Goal: Task Accomplishment & Management: Use online tool/utility

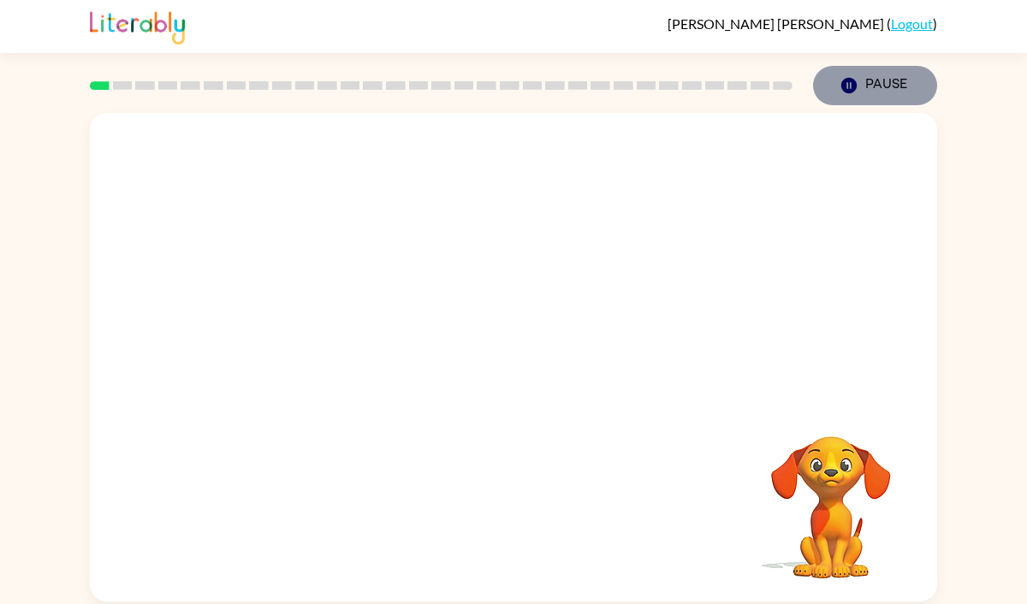
click at [847, 81] on icon "button" at bounding box center [848, 85] width 15 height 15
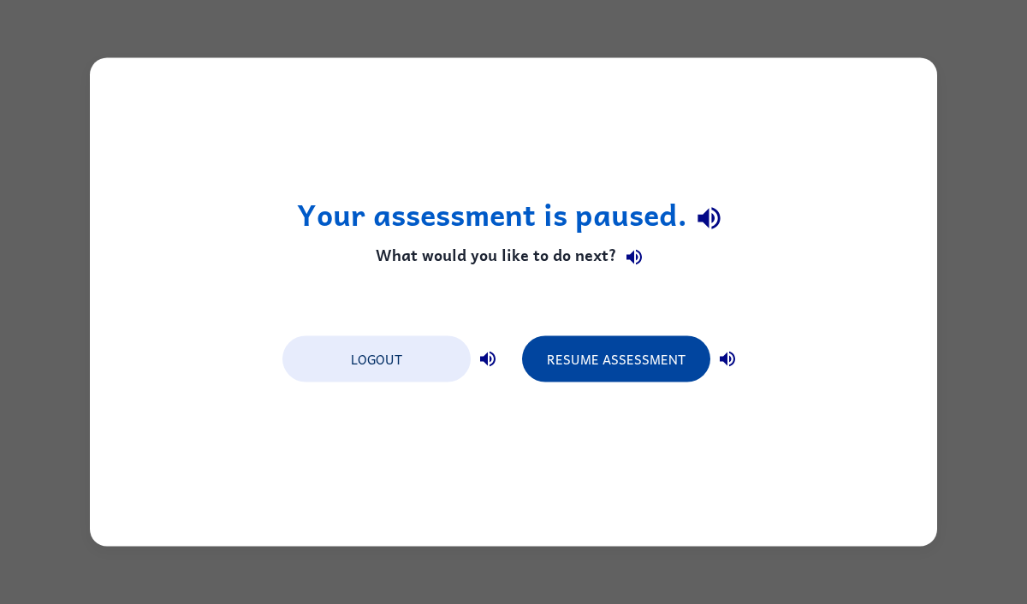
click at [620, 352] on button "Resume Assessment" at bounding box center [616, 359] width 188 height 46
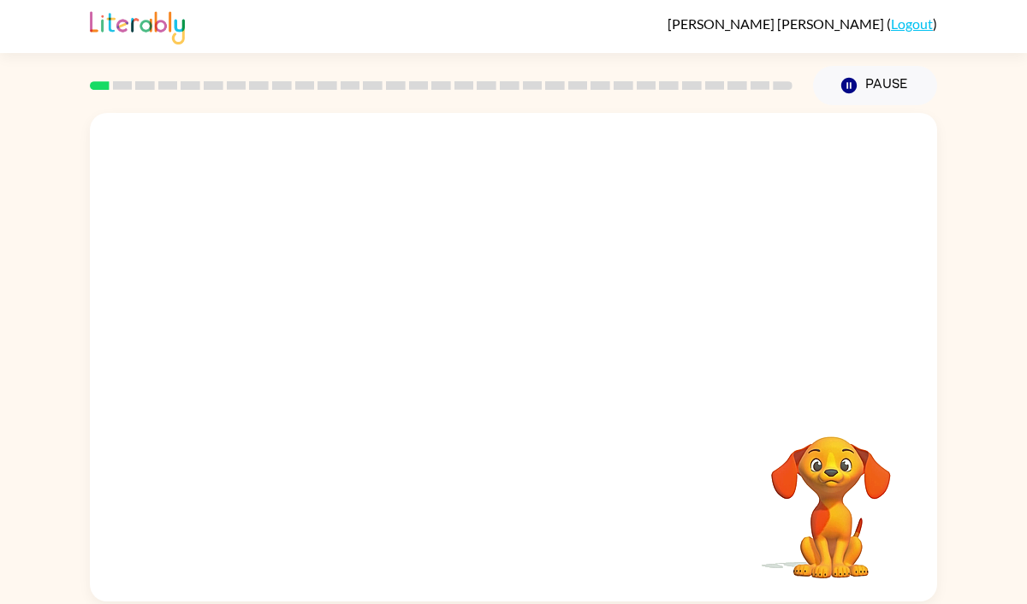
click at [327, 330] on video "Your browser must support playing .mp4 files to use Literably. Please try using…" at bounding box center [513, 257] width 847 height 288
drag, startPoint x: 312, startPoint y: 321, endPoint x: 470, endPoint y: 175, distance: 215.0
click at [470, 173] on video "Your browser must support playing .mp4 files to use Literably. Please try using…" at bounding box center [513, 257] width 847 height 288
click at [514, 371] on div at bounding box center [514, 366] width 110 height 62
click at [519, 386] on button "button" at bounding box center [514, 366] width 110 height 62
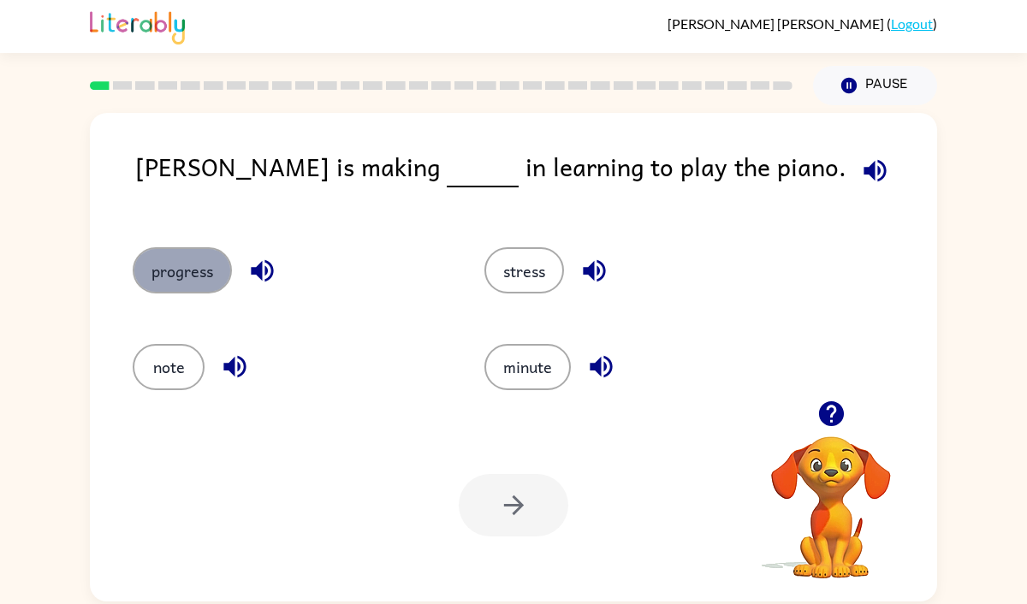
click at [188, 269] on button "progress" at bounding box center [182, 270] width 99 height 46
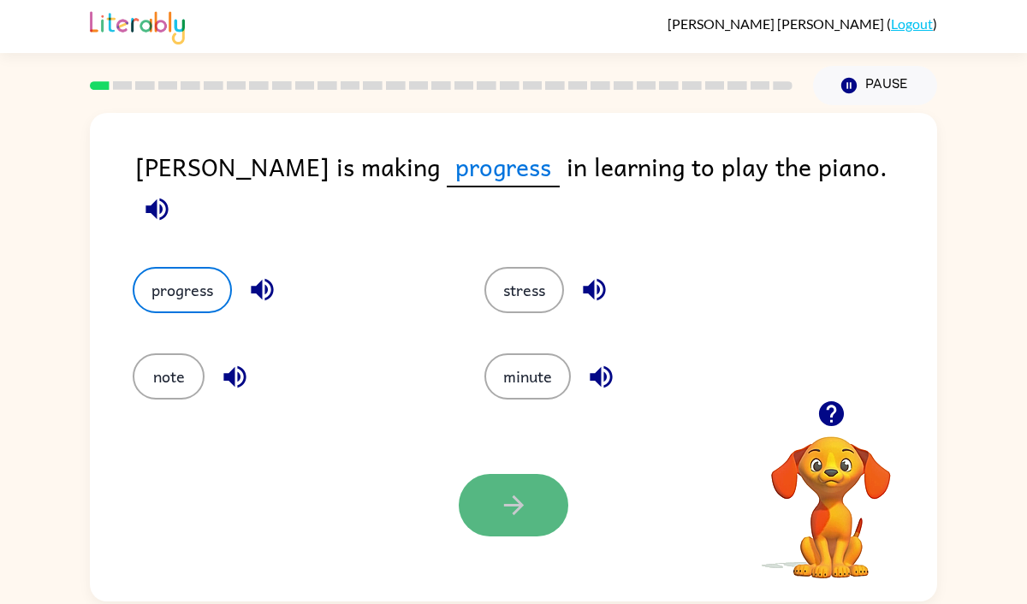
click at [520, 507] on icon "button" at bounding box center [513, 506] width 20 height 20
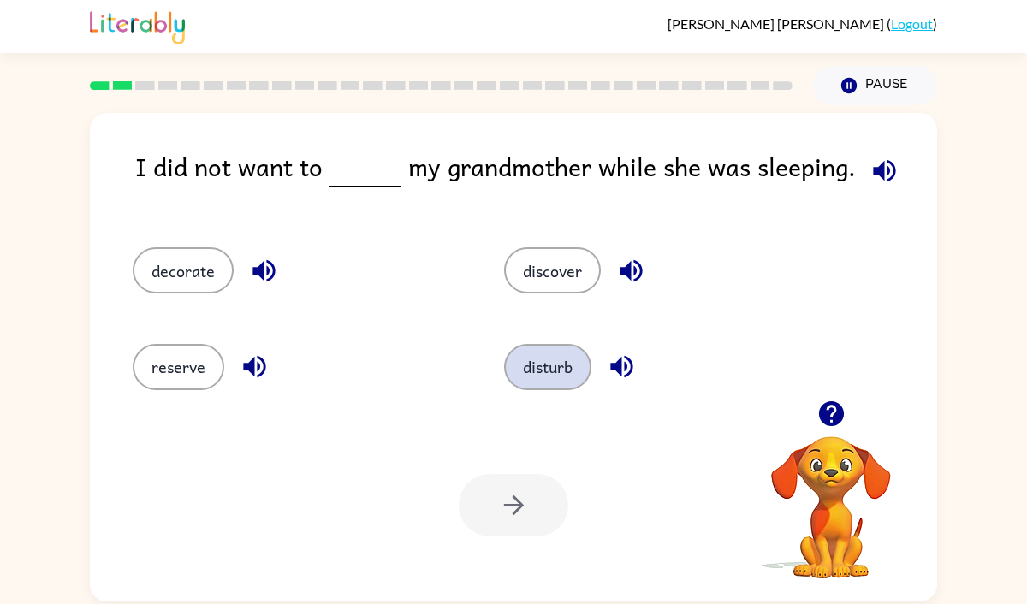
click at [566, 366] on button "disturb" at bounding box center [547, 367] width 87 height 46
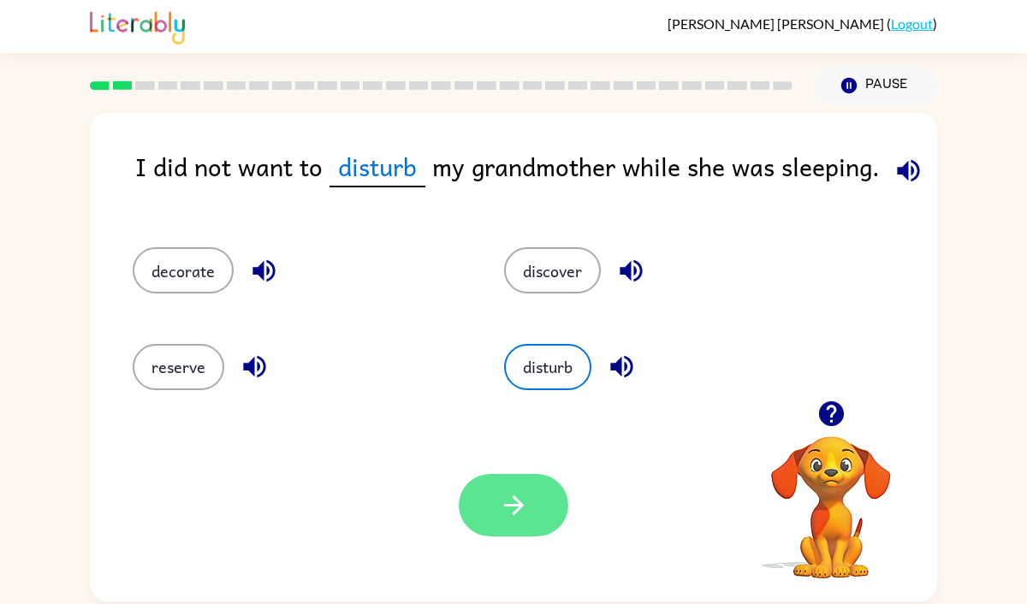
click at [537, 504] on button "button" at bounding box center [514, 505] width 110 height 62
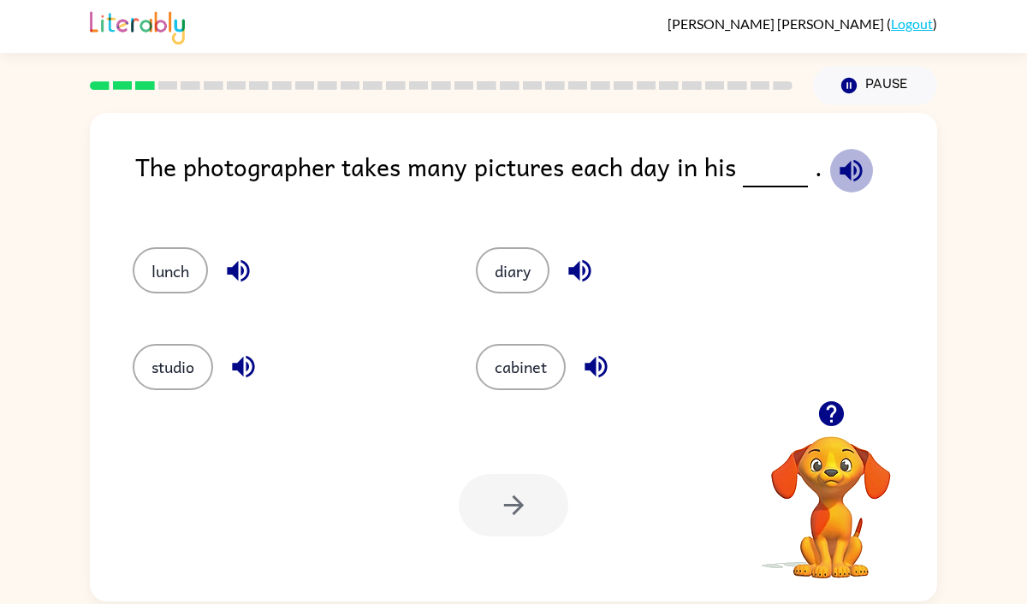
click at [842, 173] on icon "button" at bounding box center [851, 170] width 22 height 22
click at [525, 273] on button "diary" at bounding box center [513, 270] width 74 height 46
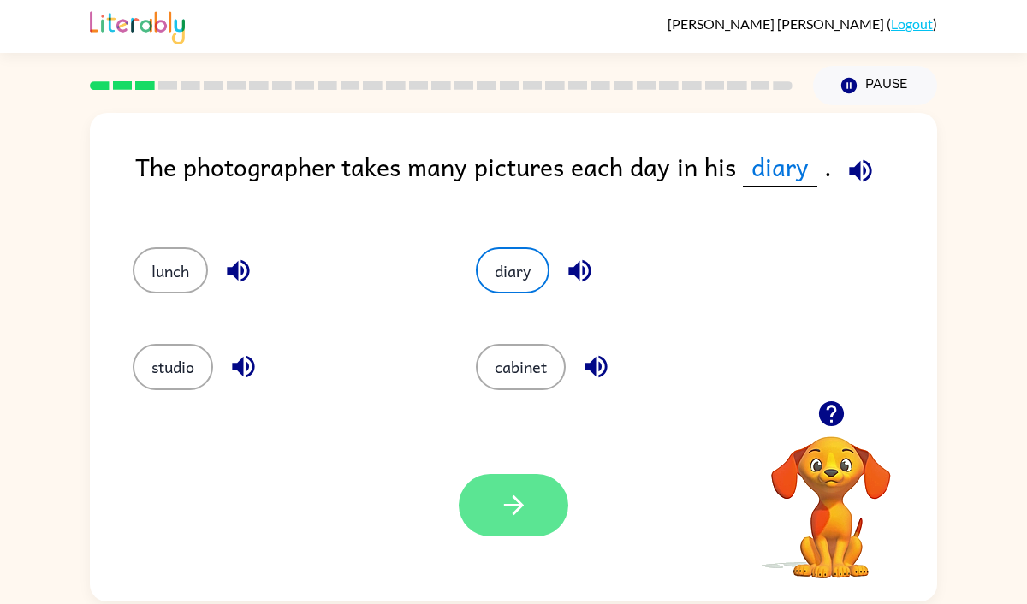
click at [523, 490] on icon "button" at bounding box center [514, 505] width 30 height 30
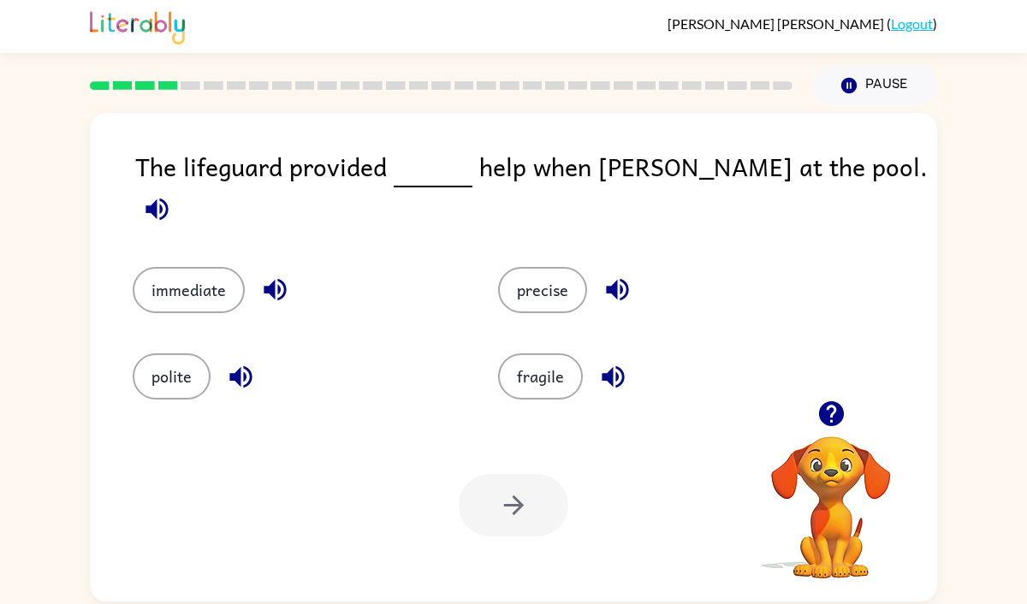
click at [172, 194] on icon "button" at bounding box center [157, 209] width 30 height 30
click at [226, 274] on button "immediate" at bounding box center [189, 290] width 112 height 46
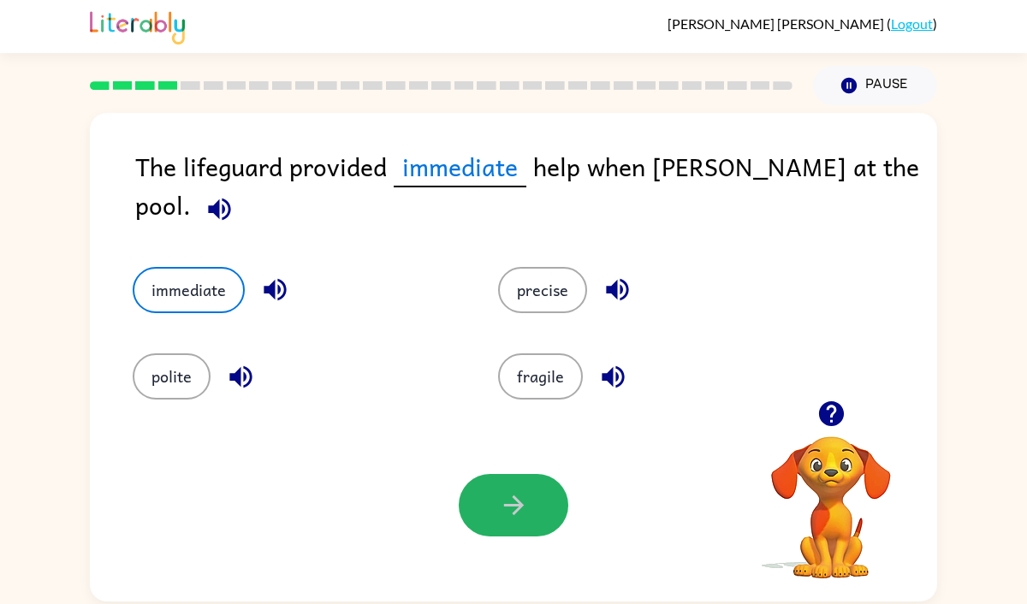
click at [480, 481] on button "button" at bounding box center [514, 505] width 110 height 62
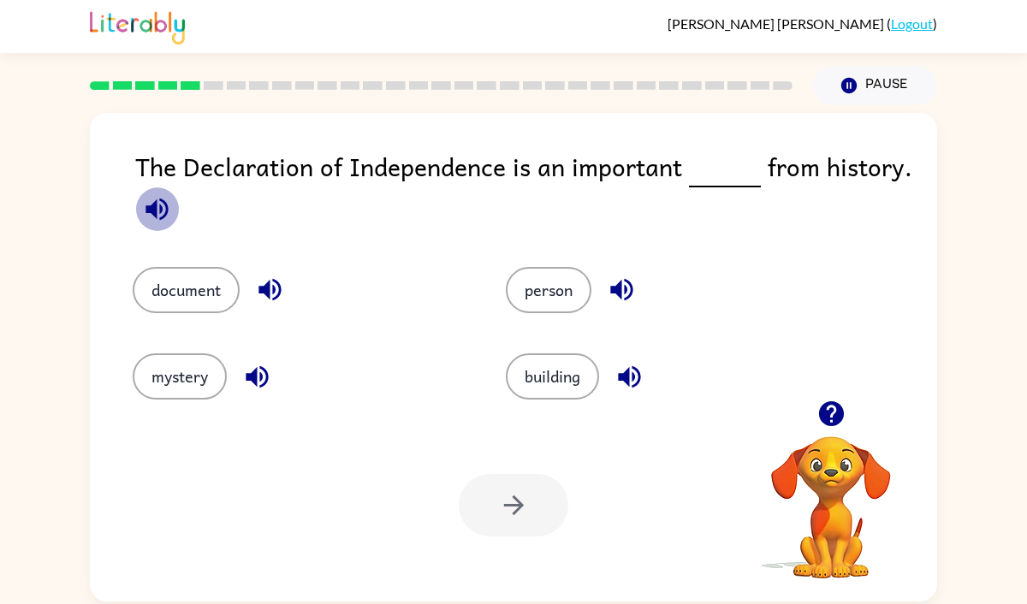
click at [153, 206] on icon "button" at bounding box center [156, 209] width 22 height 22
click at [219, 287] on button "document" at bounding box center [186, 290] width 107 height 46
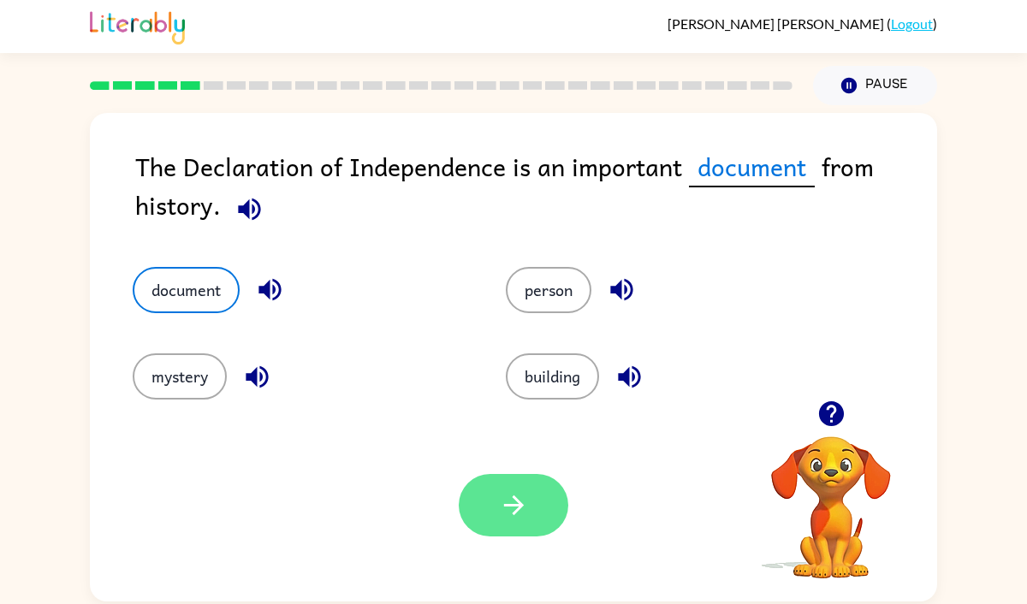
click at [542, 520] on button "button" at bounding box center [514, 505] width 110 height 62
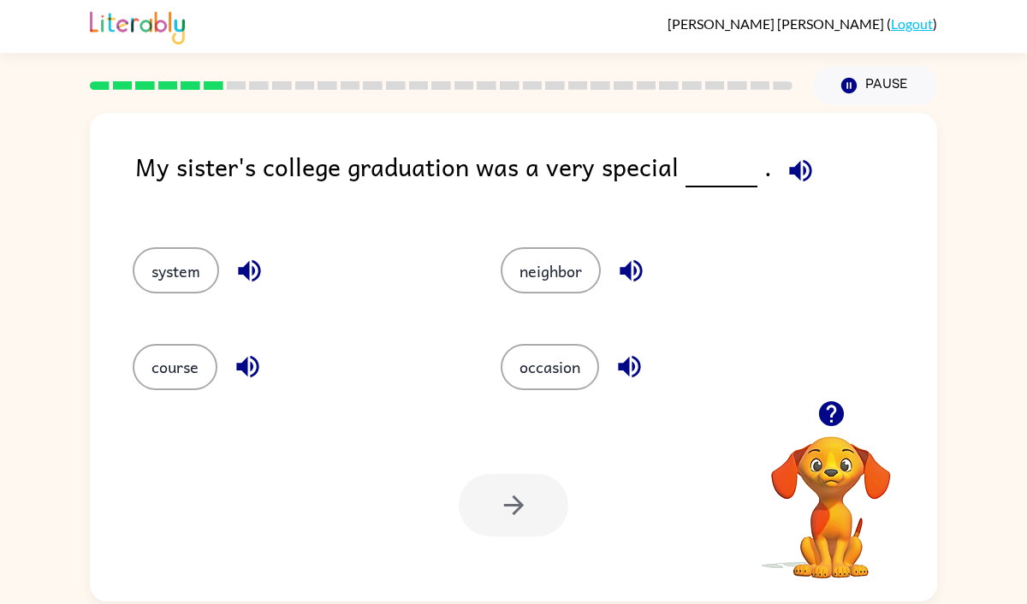
click at [789, 169] on icon "button" at bounding box center [800, 170] width 22 height 22
click at [561, 377] on button "occasion" at bounding box center [550, 367] width 98 height 46
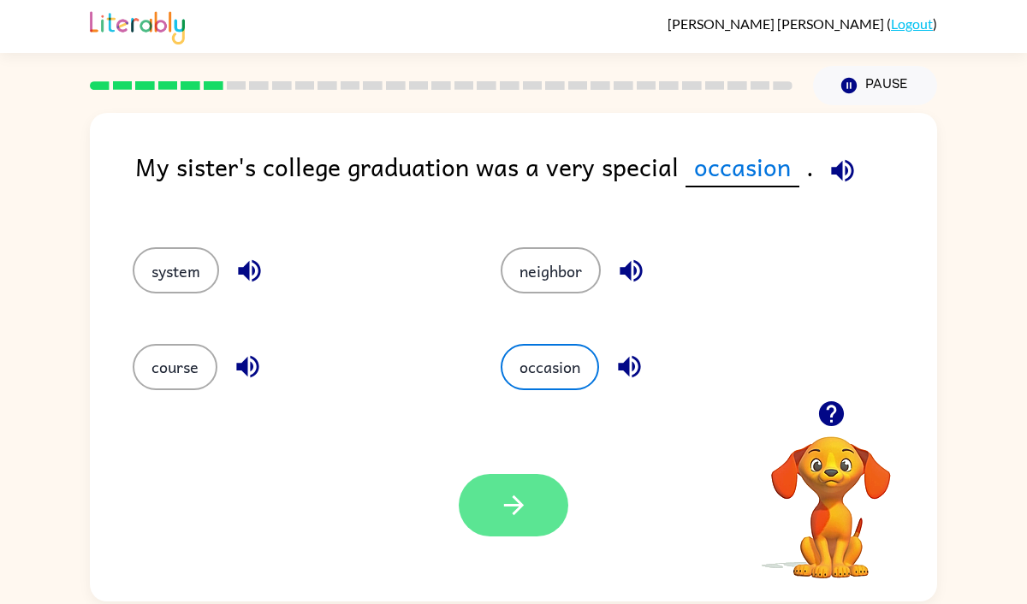
click at [513, 491] on icon "button" at bounding box center [514, 505] width 30 height 30
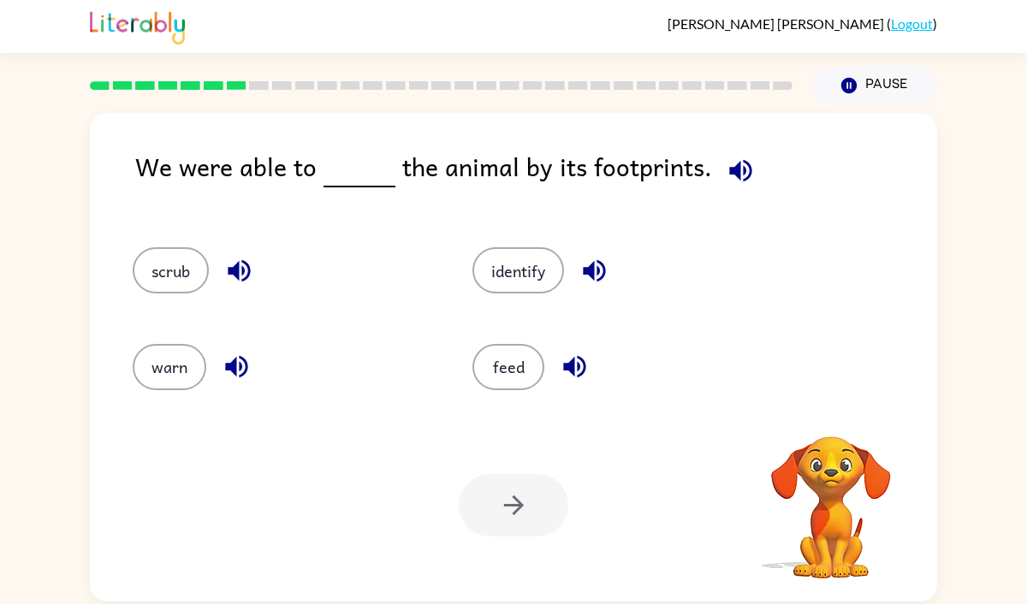
click at [737, 169] on icon "button" at bounding box center [740, 170] width 22 height 22
click at [540, 251] on button "identify" at bounding box center [518, 270] width 92 height 46
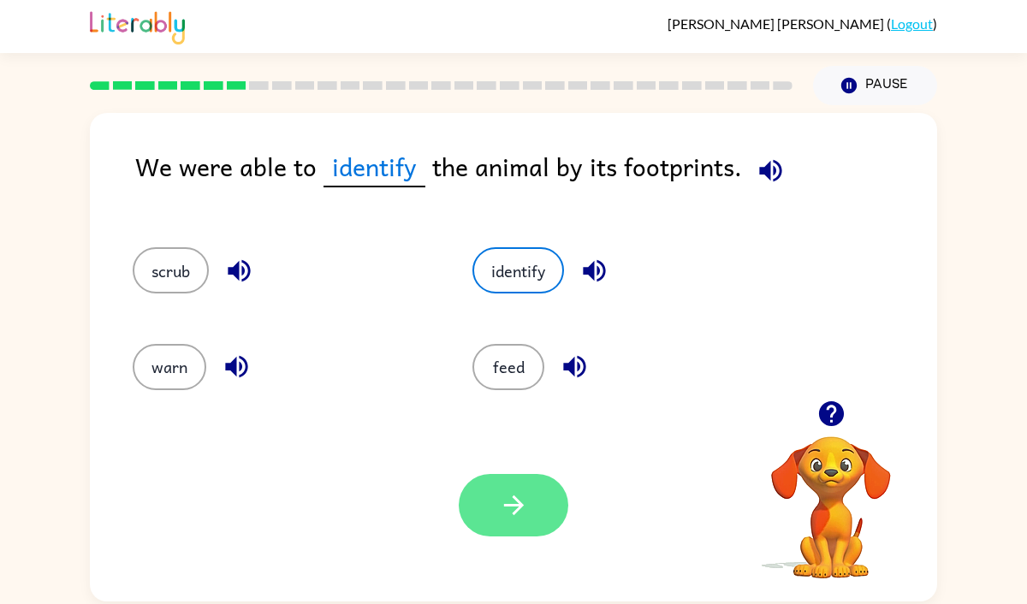
click at [531, 513] on button "button" at bounding box center [514, 505] width 110 height 62
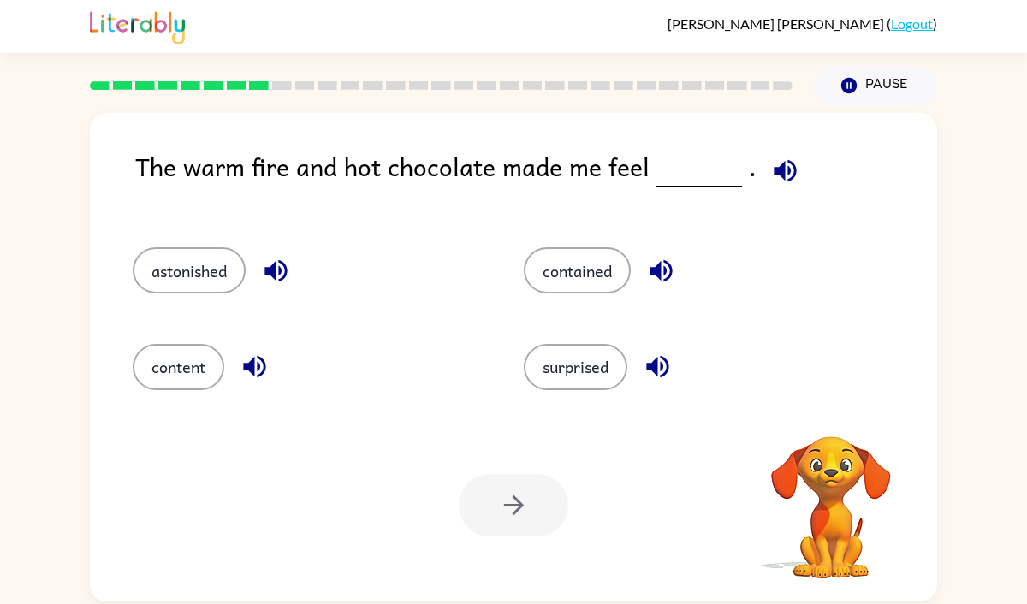
click at [781, 171] on icon "button" at bounding box center [785, 171] width 30 height 30
click at [609, 254] on button "contained" at bounding box center [577, 270] width 107 height 46
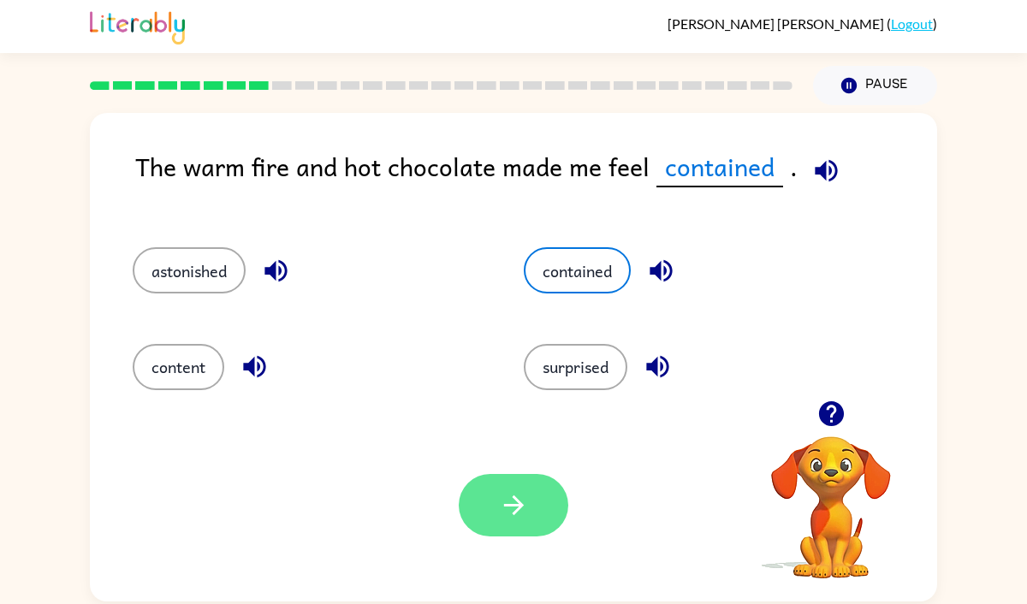
click at [526, 508] on icon "button" at bounding box center [514, 505] width 30 height 30
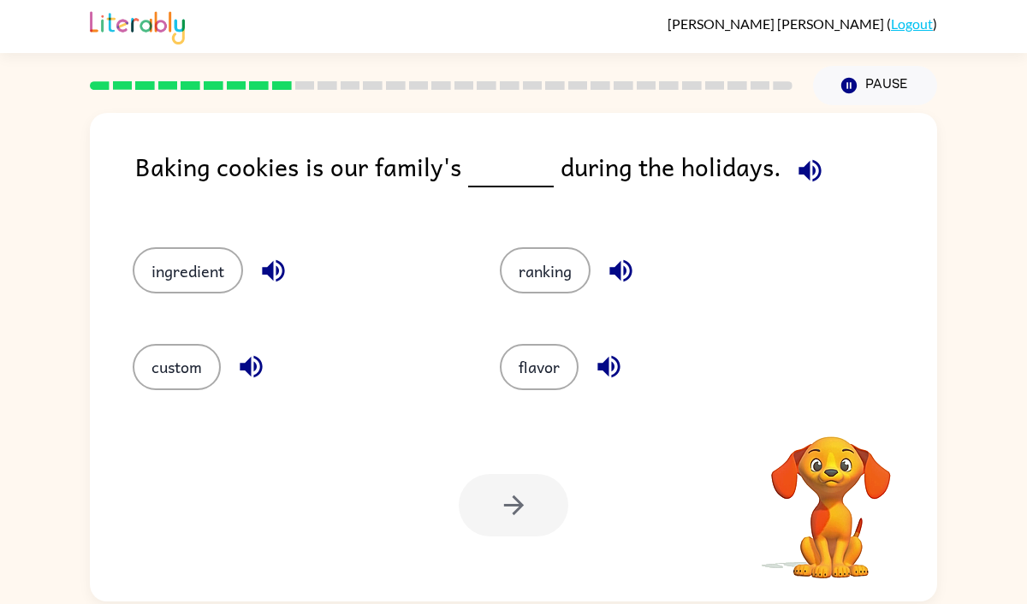
click at [800, 157] on icon "button" at bounding box center [810, 171] width 30 height 30
click at [531, 381] on button "flavor" at bounding box center [539, 367] width 79 height 46
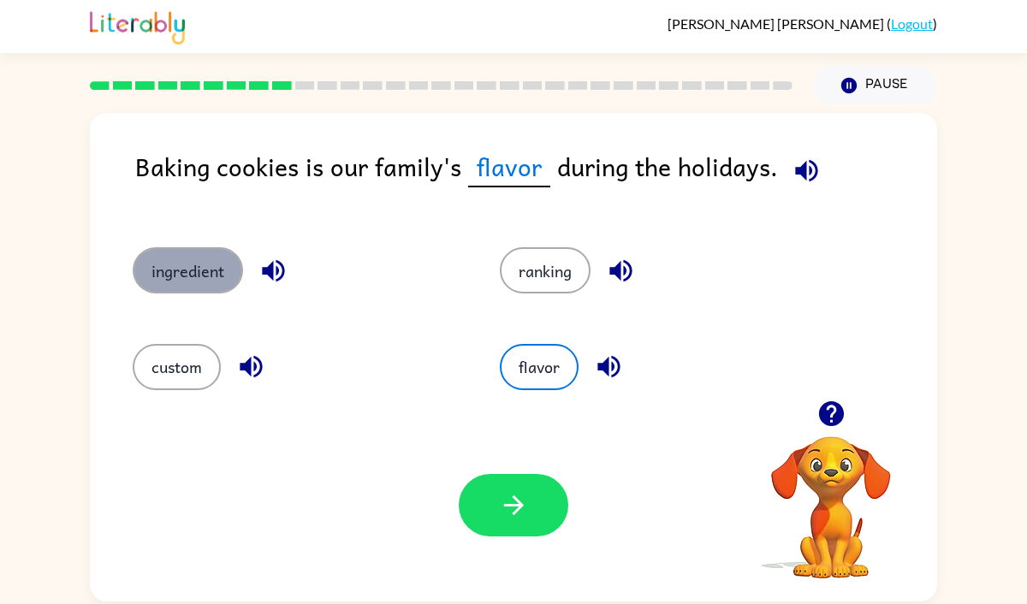
click at [208, 263] on button "ingredient" at bounding box center [188, 270] width 110 height 46
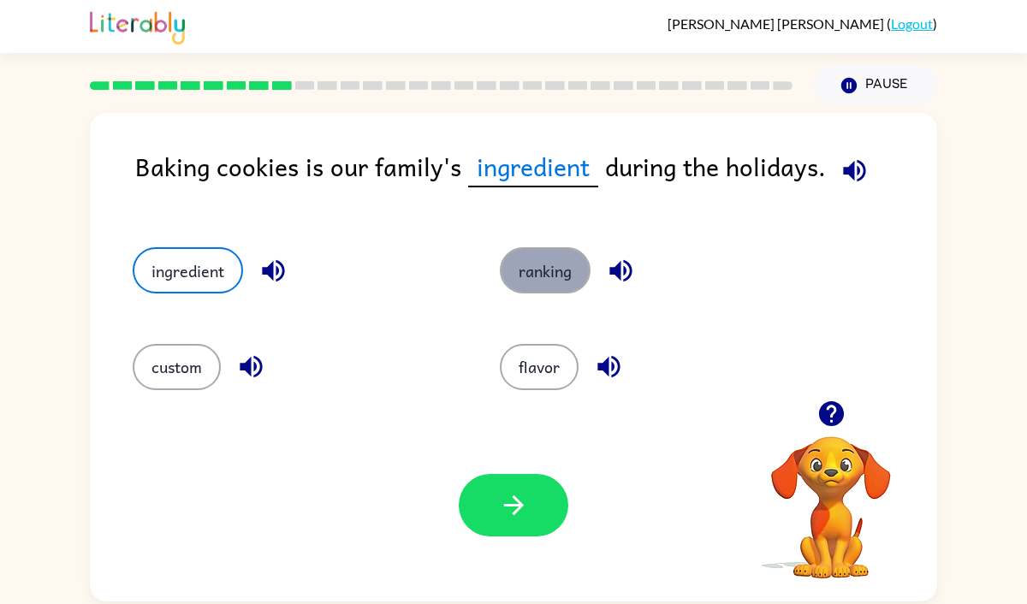
click at [531, 252] on button "ranking" at bounding box center [545, 270] width 91 height 46
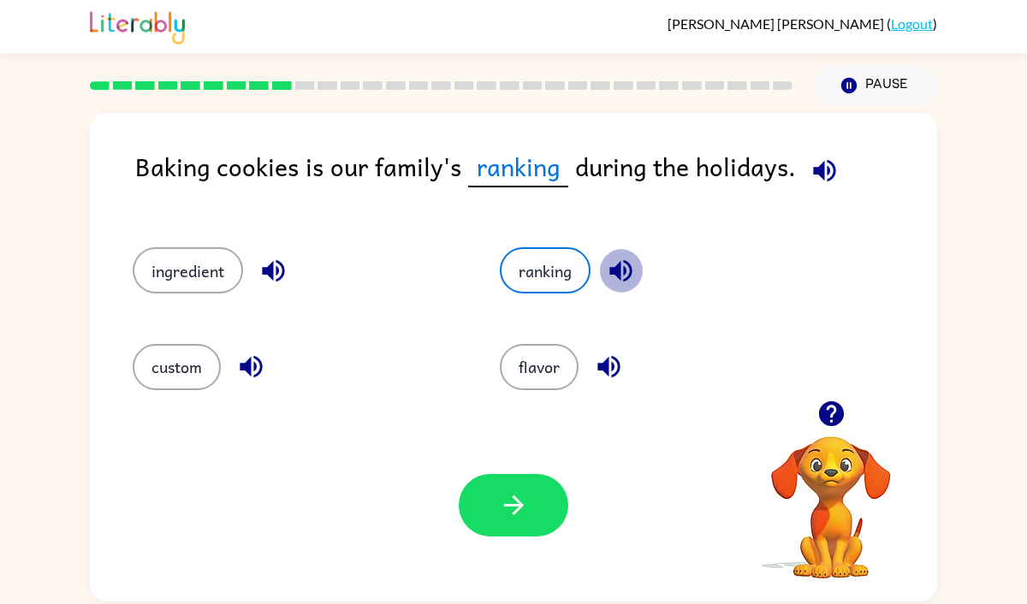
click at [622, 260] on icon "button" at bounding box center [621, 271] width 30 height 30
click at [613, 363] on icon "button" at bounding box center [608, 367] width 22 height 22
click at [254, 364] on icon "button" at bounding box center [251, 367] width 22 height 22
click at [274, 264] on icon "button" at bounding box center [273, 271] width 30 height 30
click at [816, 160] on icon "button" at bounding box center [825, 171] width 30 height 30
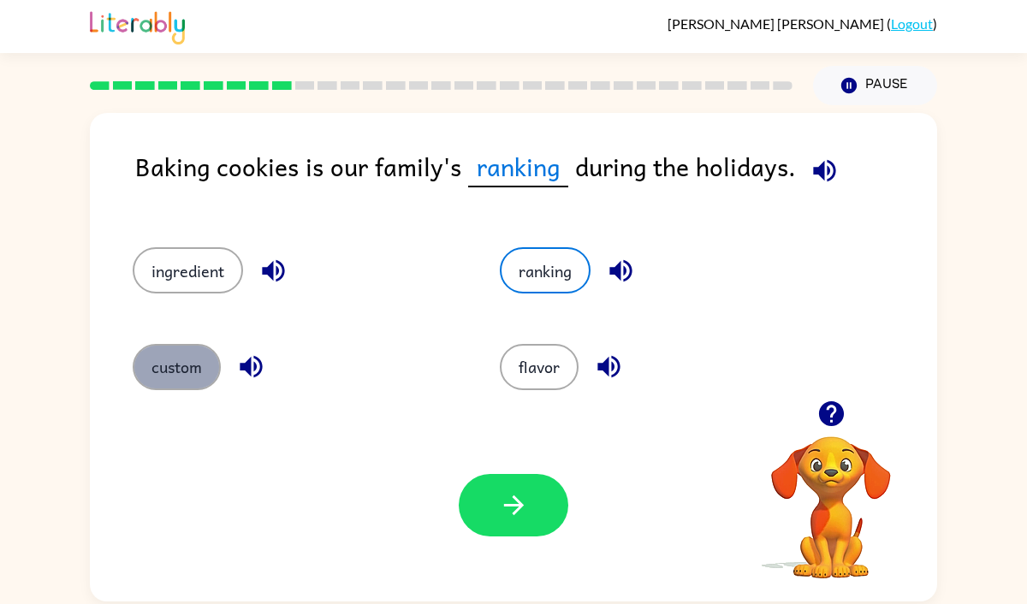
click at [138, 377] on button "custom" at bounding box center [177, 367] width 88 height 46
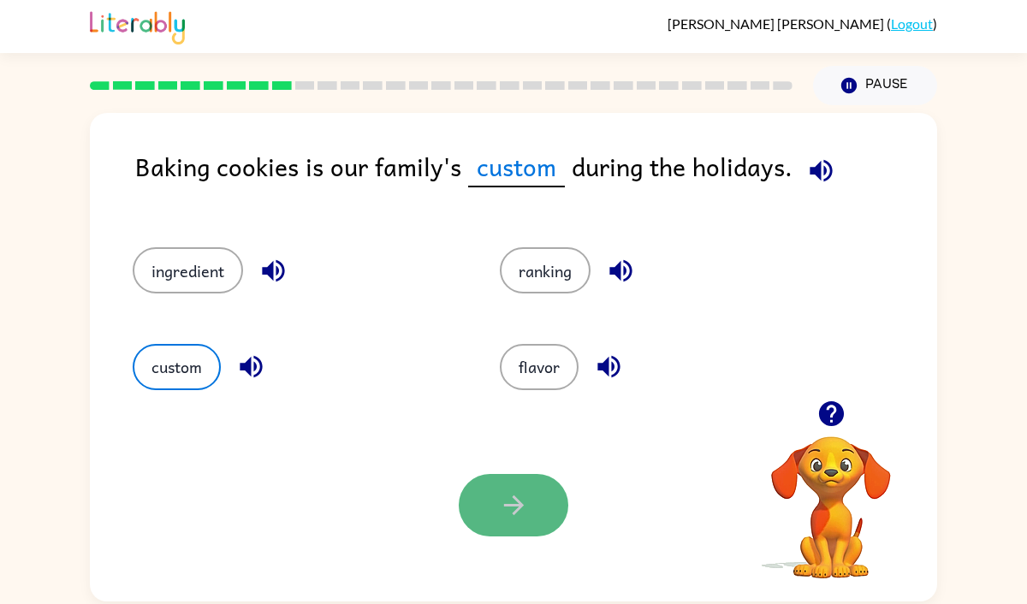
click at [490, 518] on button "button" at bounding box center [514, 505] width 110 height 62
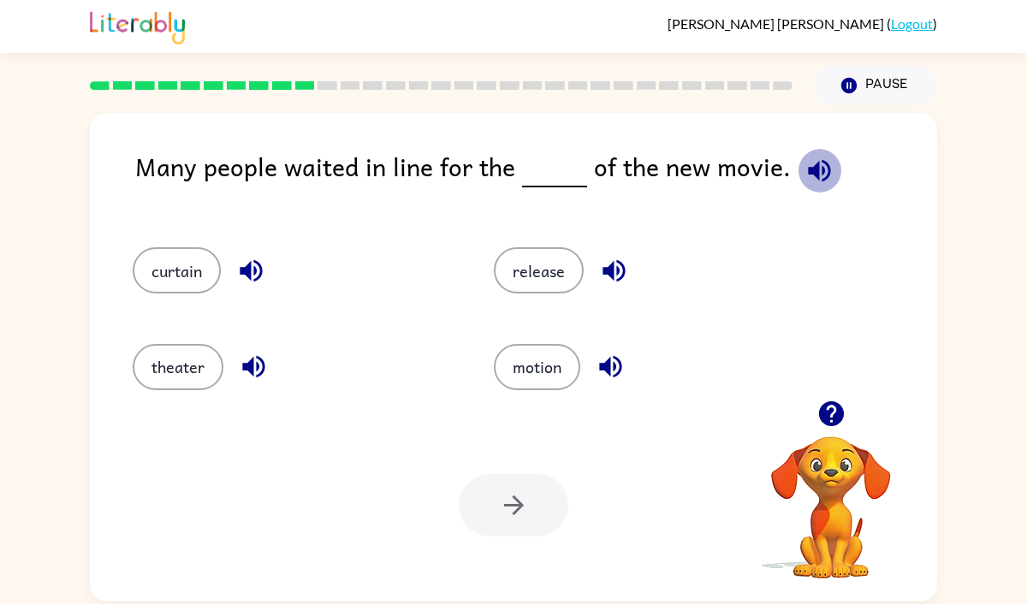
click at [810, 169] on icon "button" at bounding box center [820, 171] width 30 height 30
click at [553, 285] on button "release" at bounding box center [539, 270] width 90 height 46
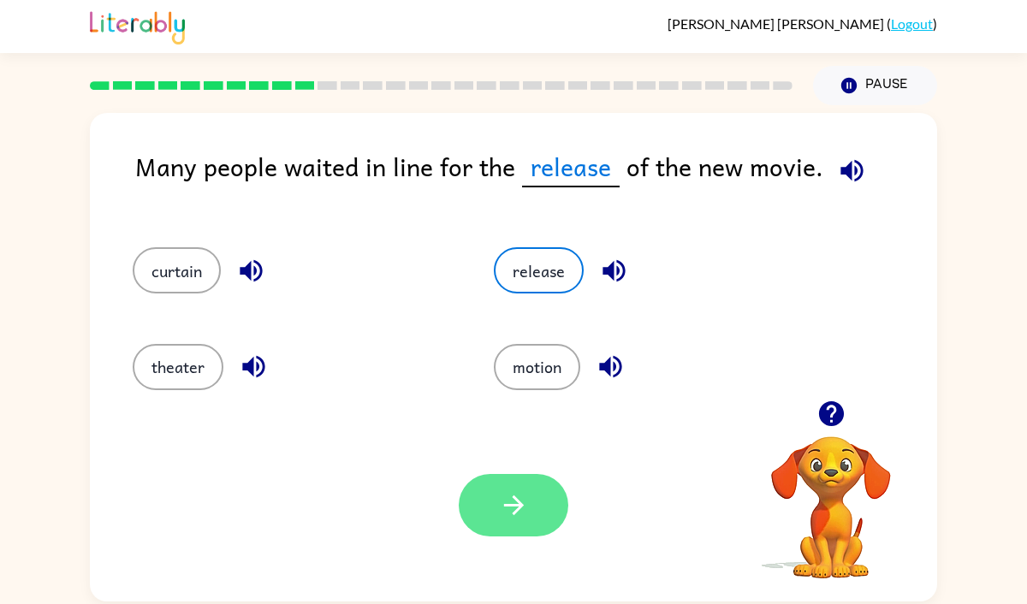
click at [525, 512] on icon "button" at bounding box center [514, 505] width 30 height 30
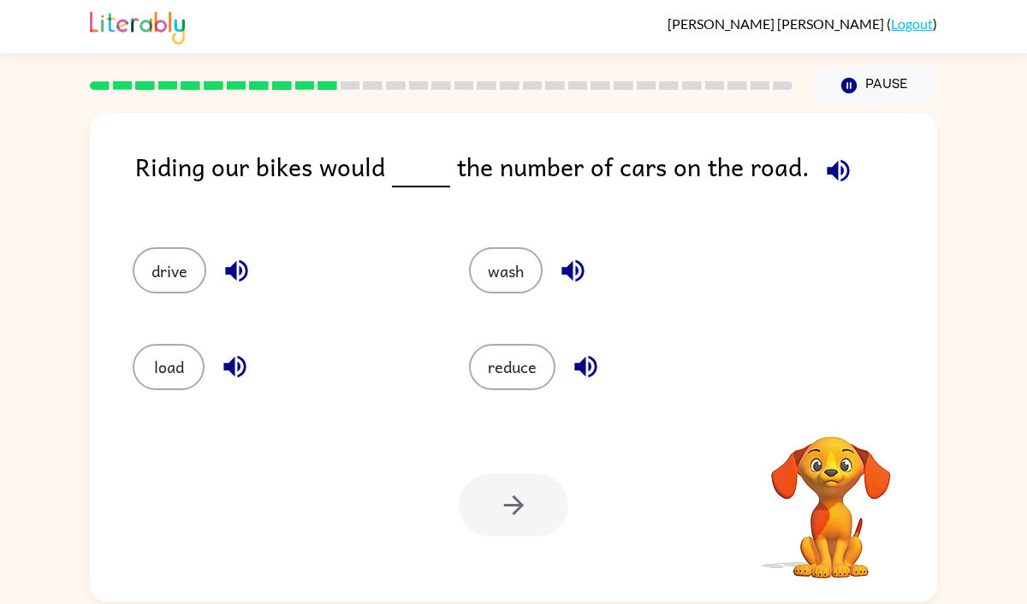
click at [837, 176] on icon "button" at bounding box center [838, 170] width 22 height 22
click at [530, 362] on button "reduce" at bounding box center [512, 367] width 86 height 46
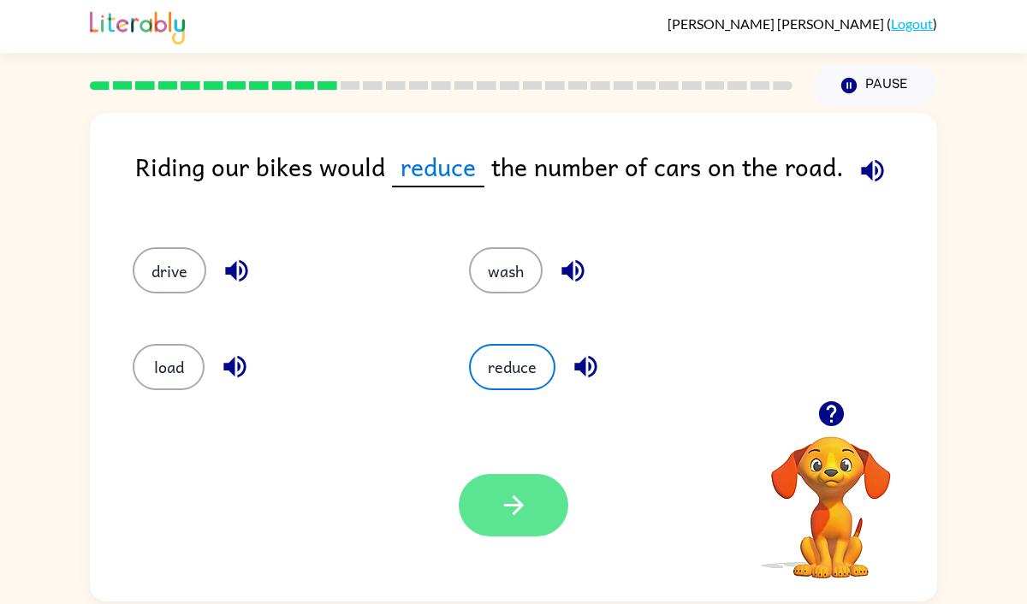
click at [534, 492] on button "button" at bounding box center [514, 505] width 110 height 62
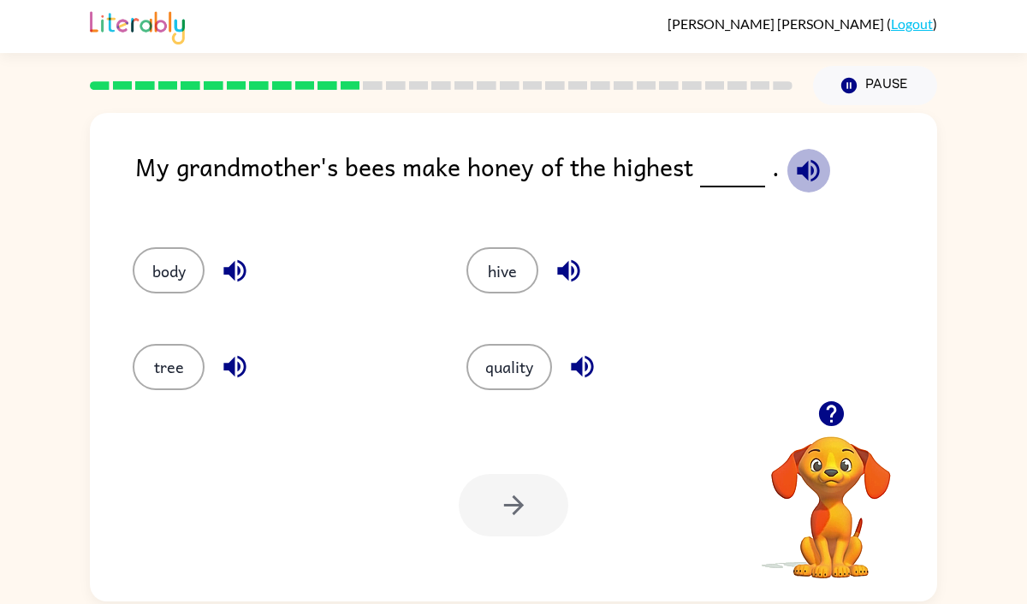
click at [800, 157] on icon "button" at bounding box center [808, 171] width 30 height 30
click at [508, 288] on button "hive" at bounding box center [502, 270] width 72 height 46
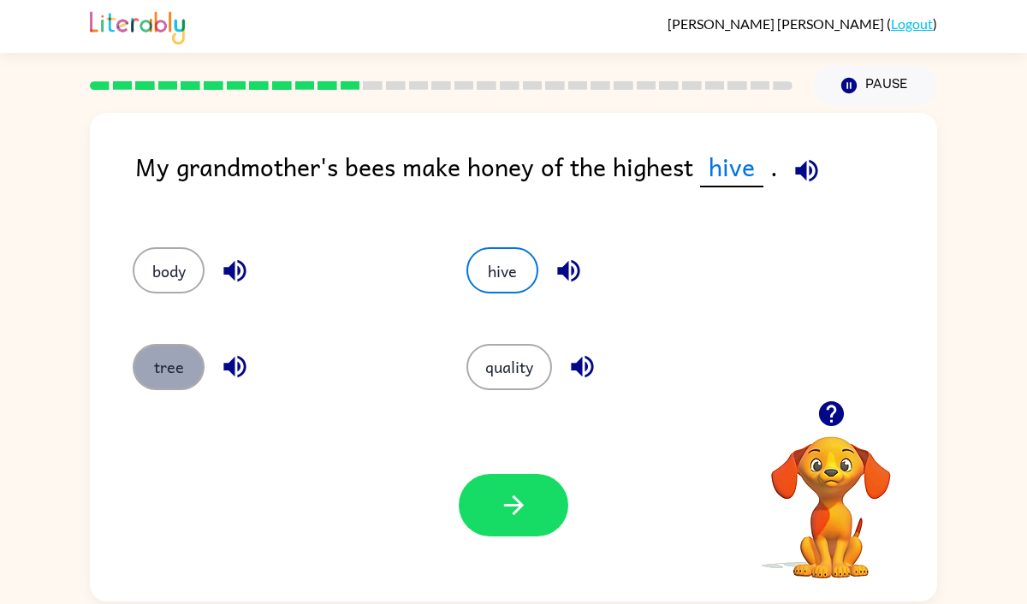
click at [173, 355] on button "tree" at bounding box center [169, 367] width 72 height 46
click at [489, 330] on div "quality" at bounding box center [601, 360] width 334 height 96
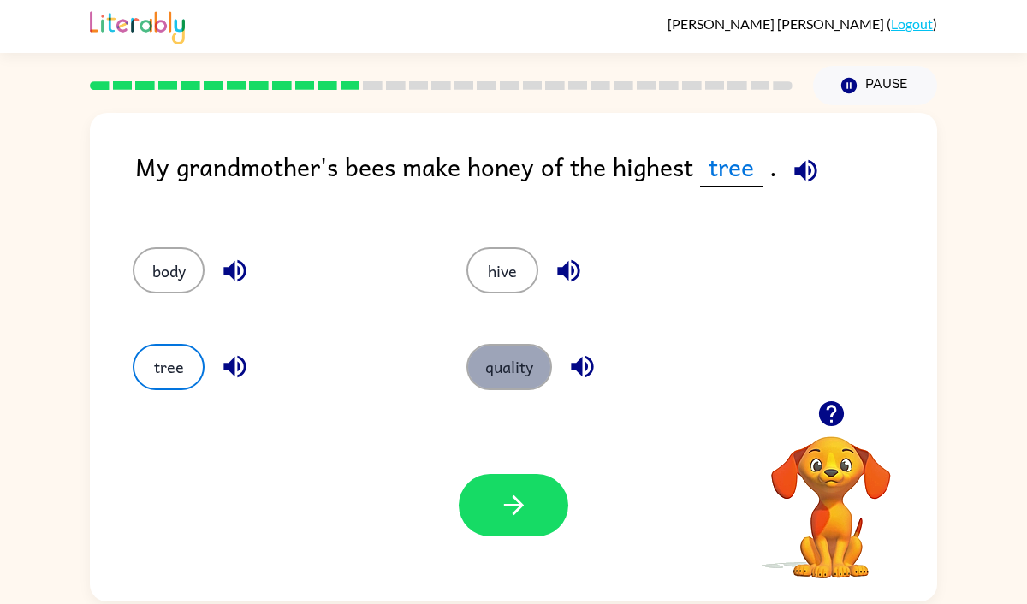
click at [507, 352] on button "quality" at bounding box center [509, 367] width 86 height 46
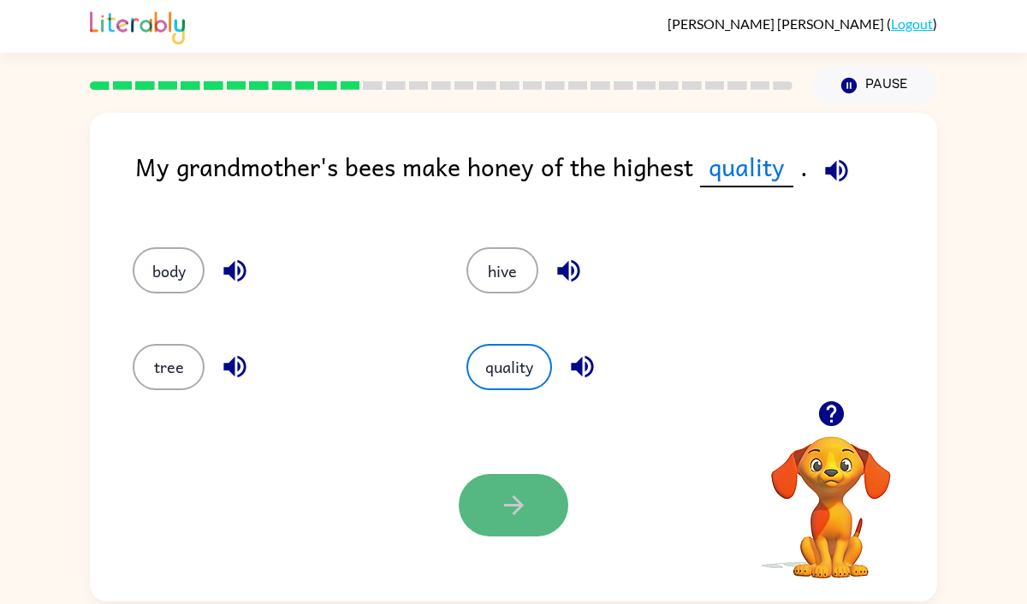
click at [533, 477] on button "button" at bounding box center [514, 505] width 110 height 62
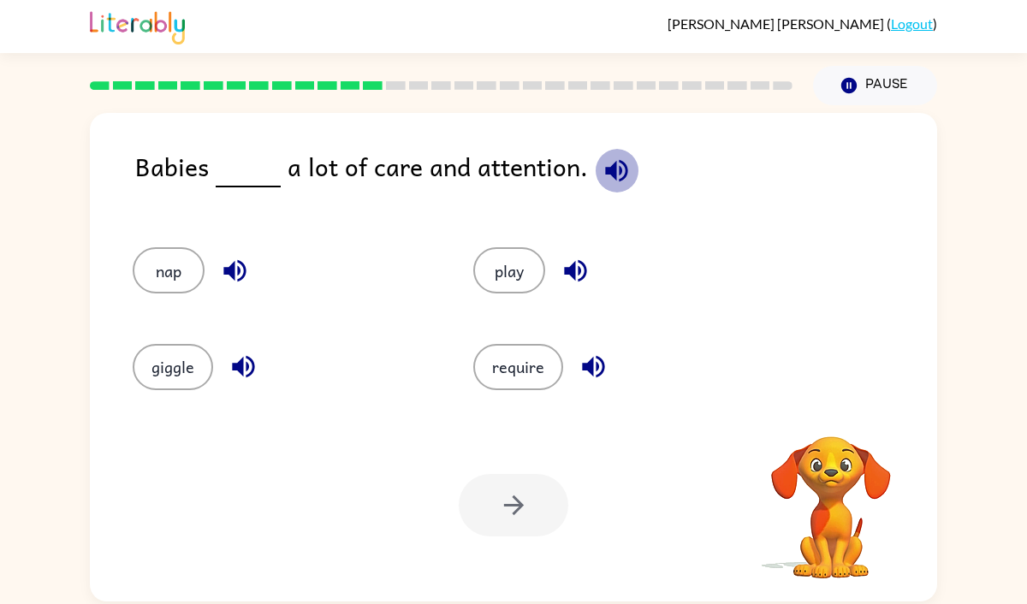
click at [609, 156] on icon "button" at bounding box center [617, 171] width 30 height 30
click at [537, 371] on button "require" at bounding box center [518, 367] width 90 height 46
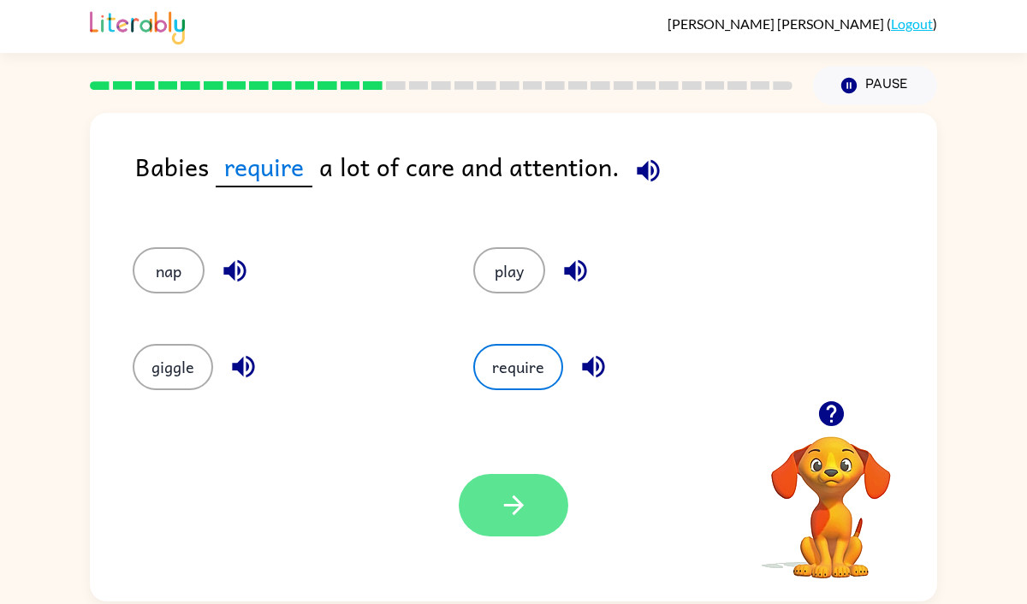
click at [518, 526] on button "button" at bounding box center [514, 505] width 110 height 62
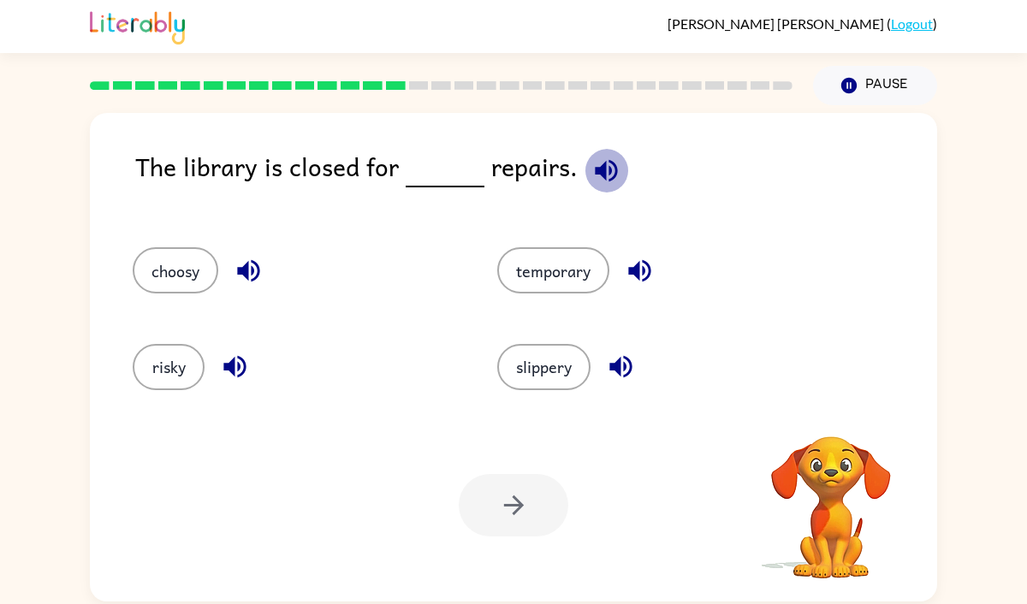
click at [604, 176] on icon "button" at bounding box center [606, 171] width 30 height 30
click at [538, 284] on button "temporary" at bounding box center [553, 270] width 112 height 46
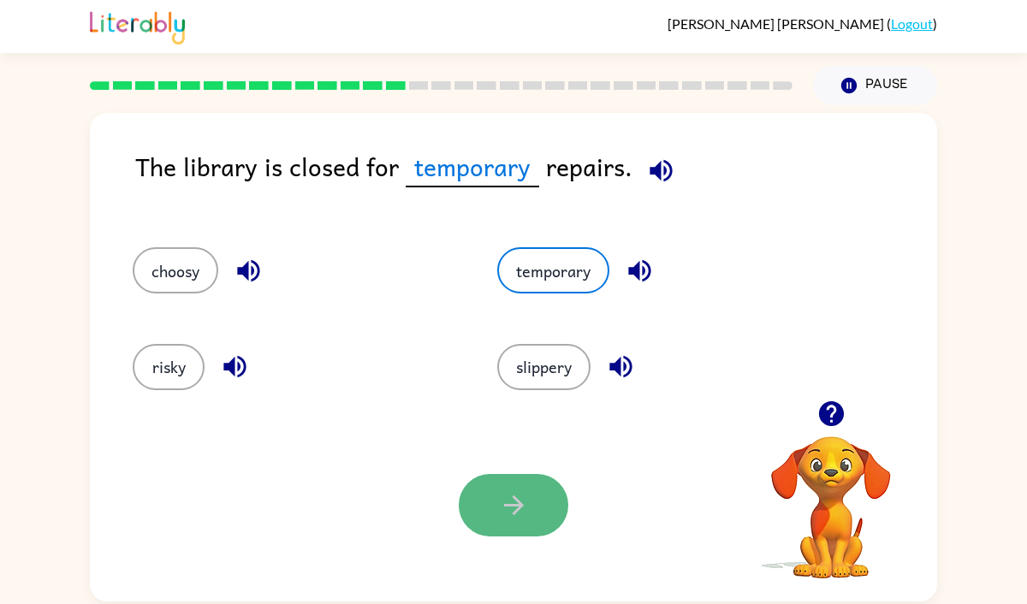
click at [519, 493] on icon "button" at bounding box center [514, 505] width 30 height 30
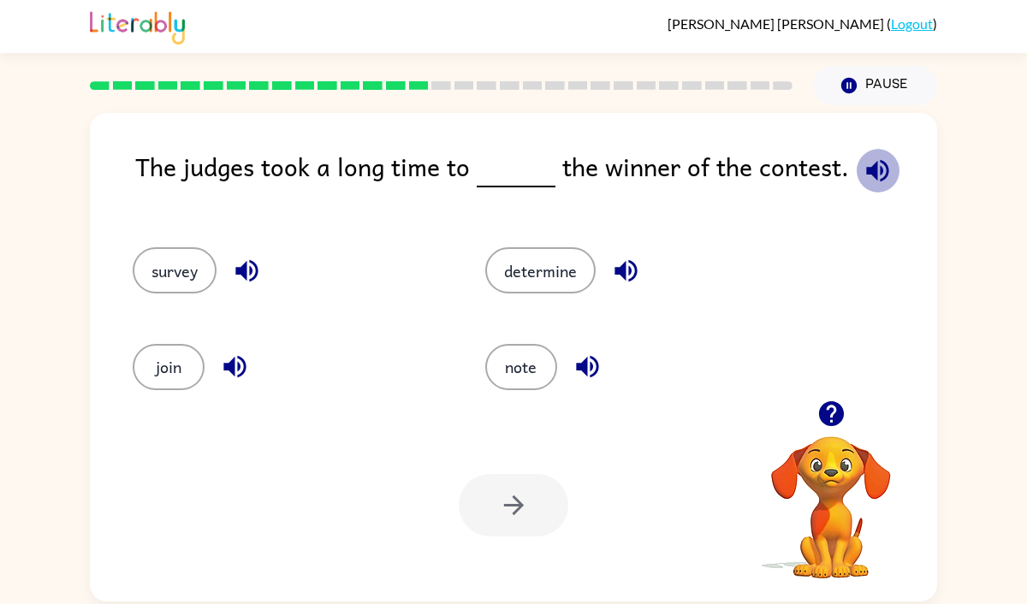
click at [872, 168] on icon "button" at bounding box center [878, 171] width 30 height 30
click at [546, 277] on button "determine" at bounding box center [540, 270] width 110 height 46
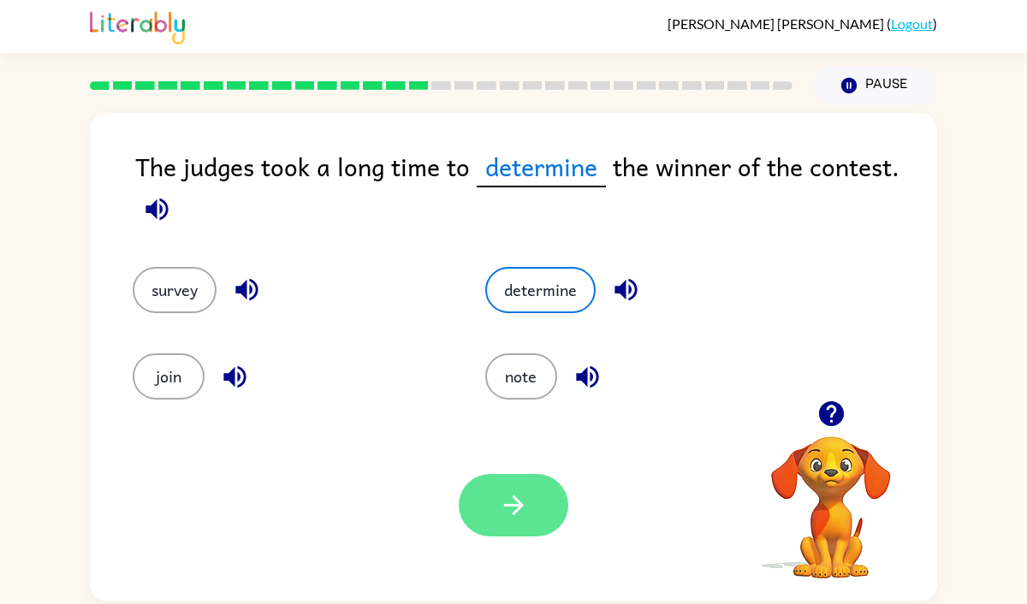
click at [527, 505] on icon "button" at bounding box center [514, 505] width 30 height 30
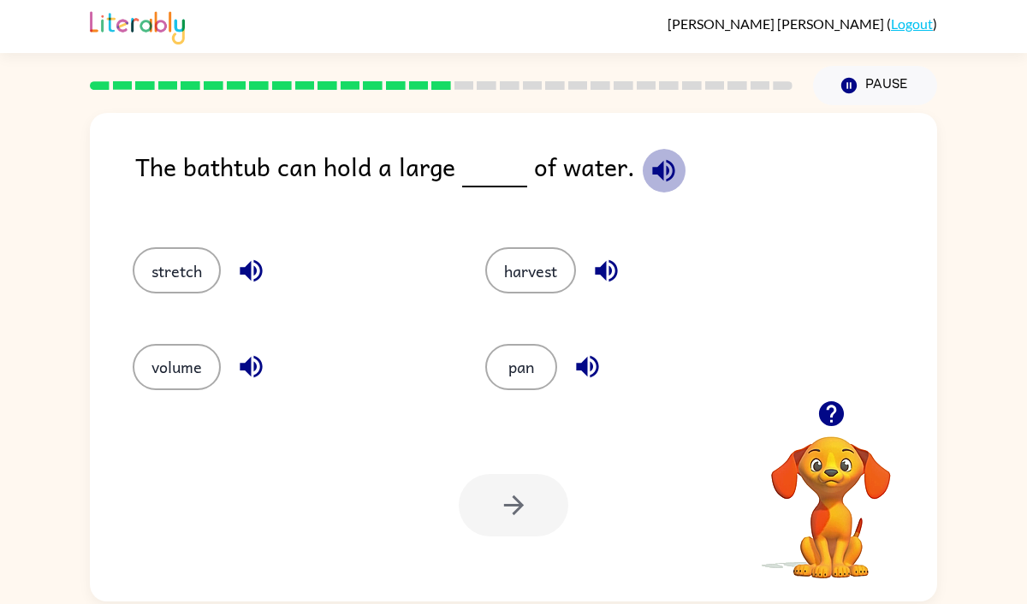
click at [665, 163] on icon "button" at bounding box center [663, 170] width 22 height 22
click at [158, 369] on button "volume" at bounding box center [177, 367] width 88 height 46
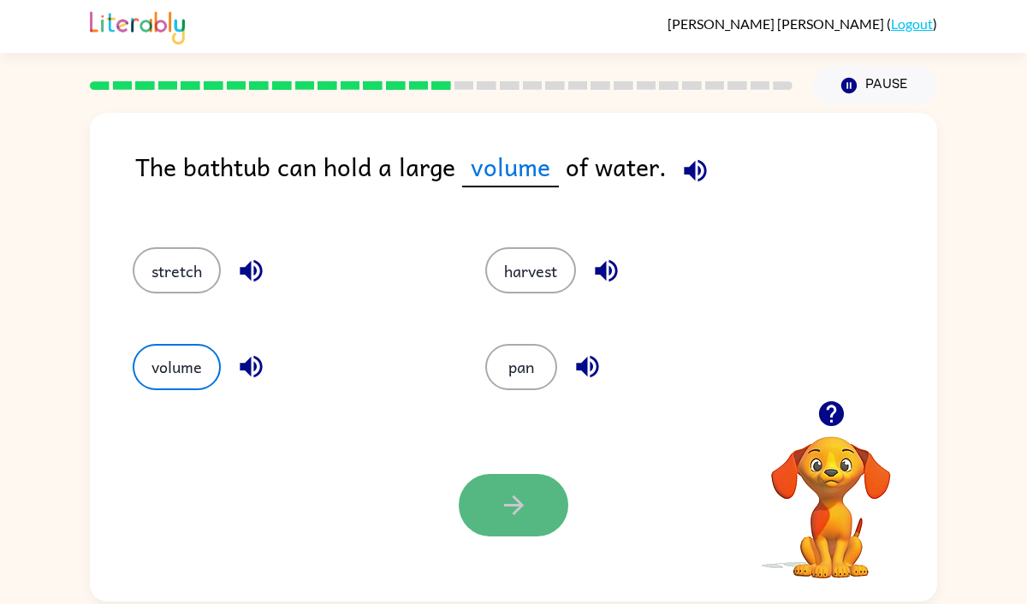
click at [505, 499] on icon "button" at bounding box center [514, 505] width 30 height 30
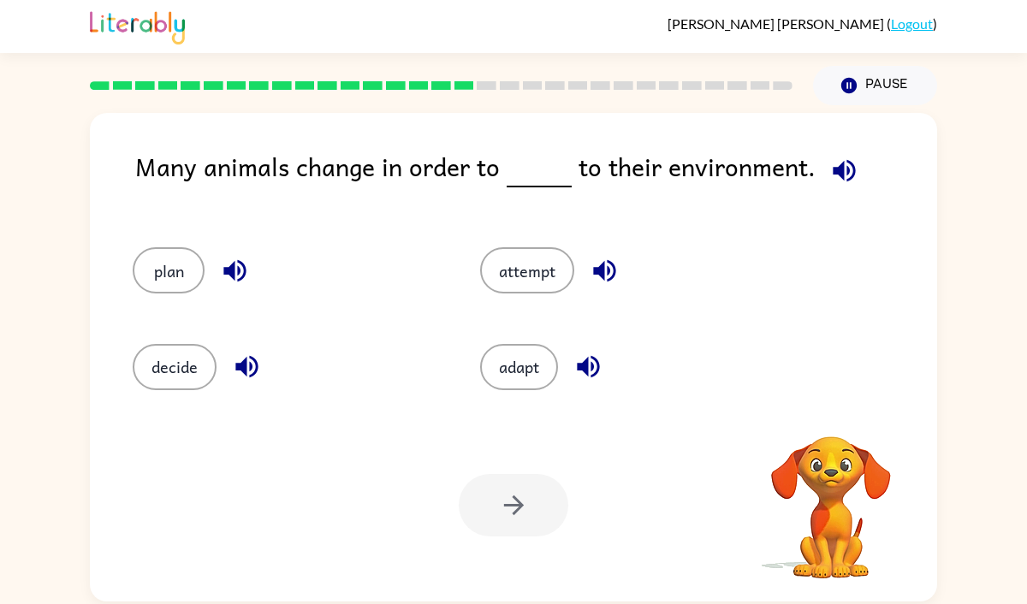
click at [830, 181] on icon "button" at bounding box center [844, 171] width 30 height 30
click at [188, 375] on button "decide" at bounding box center [175, 367] width 84 height 46
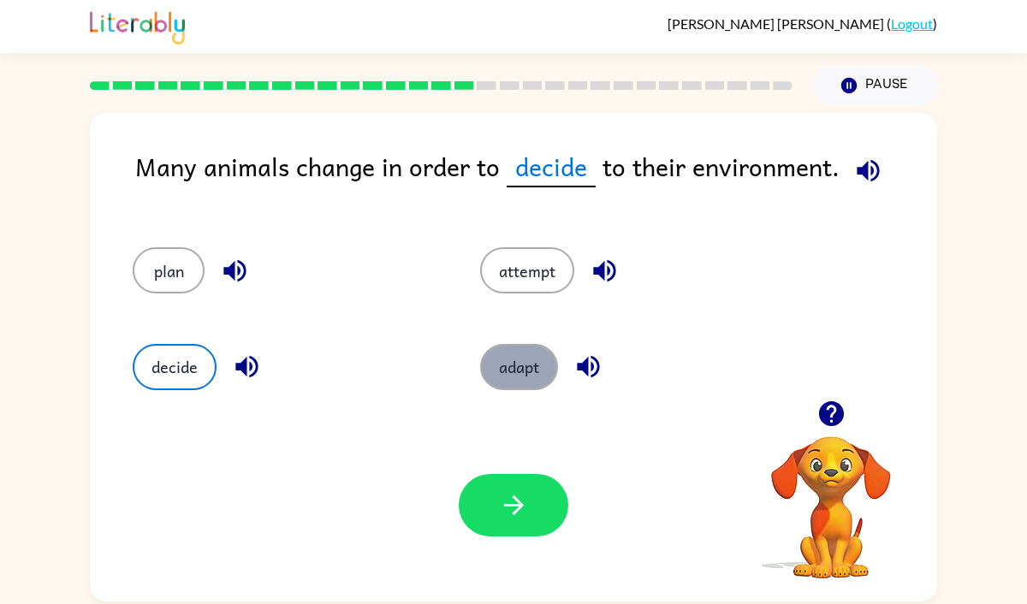
click at [526, 358] on button "adapt" at bounding box center [519, 367] width 78 height 46
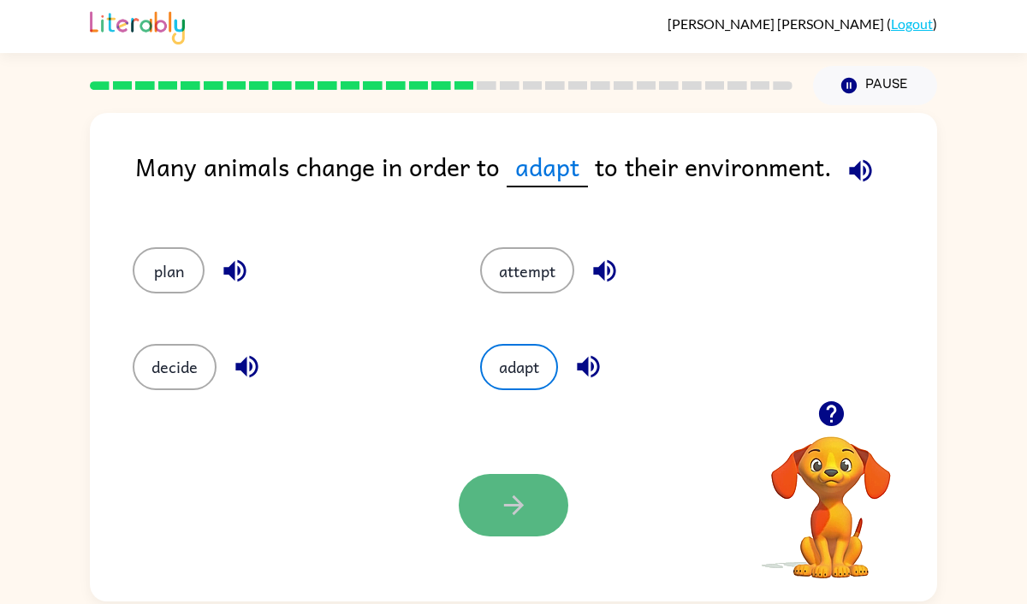
click at [534, 515] on button "button" at bounding box center [514, 505] width 110 height 62
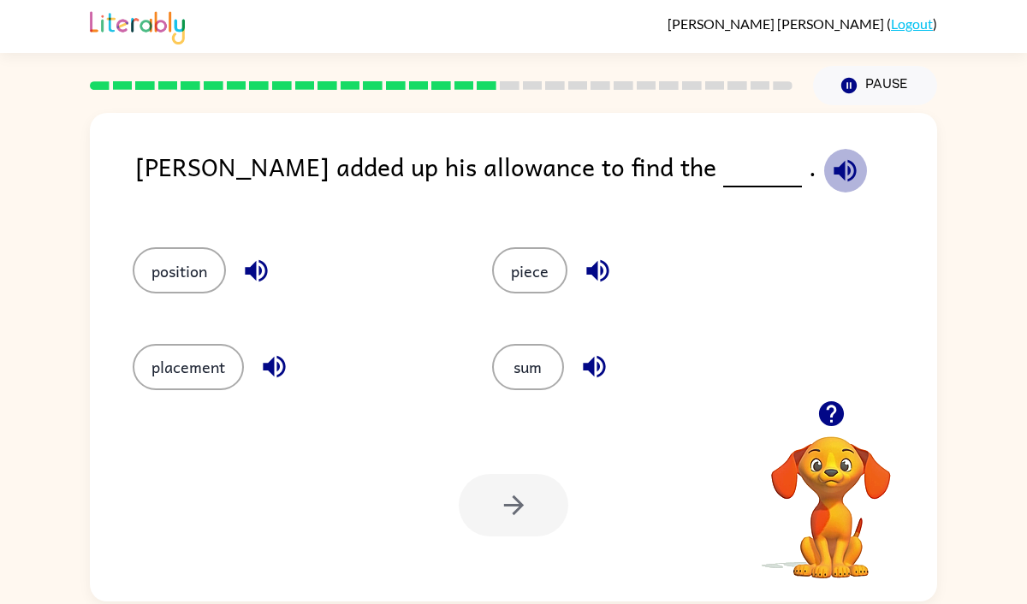
click at [830, 182] on icon "button" at bounding box center [845, 171] width 30 height 30
click at [253, 266] on icon "button" at bounding box center [256, 271] width 22 height 22
click at [601, 263] on icon "button" at bounding box center [597, 271] width 22 height 22
click at [604, 357] on icon "button" at bounding box center [594, 367] width 30 height 30
click at [282, 363] on icon "button" at bounding box center [274, 367] width 30 height 30
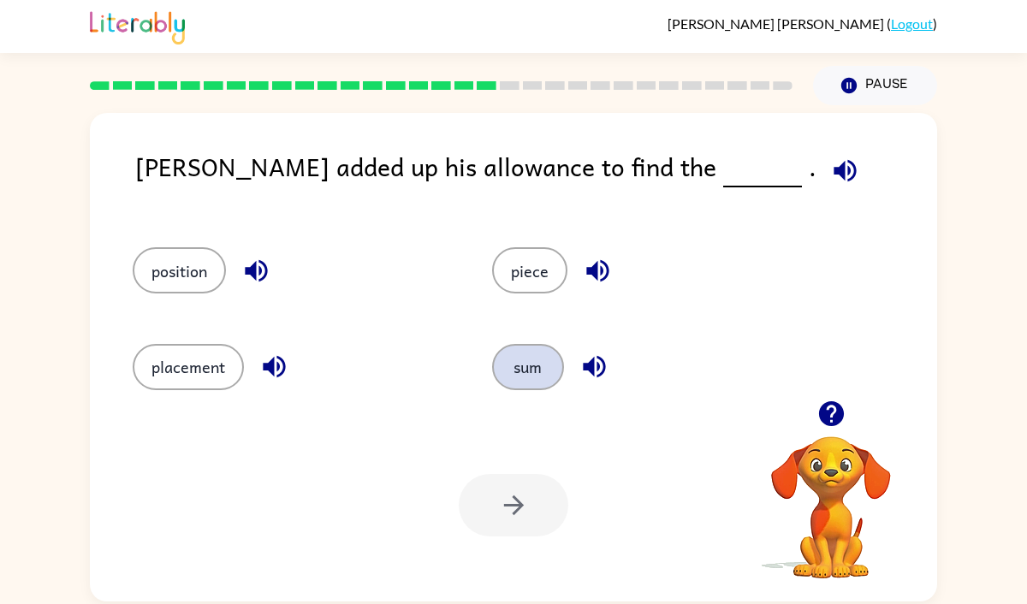
click at [531, 386] on button "sum" at bounding box center [528, 367] width 72 height 46
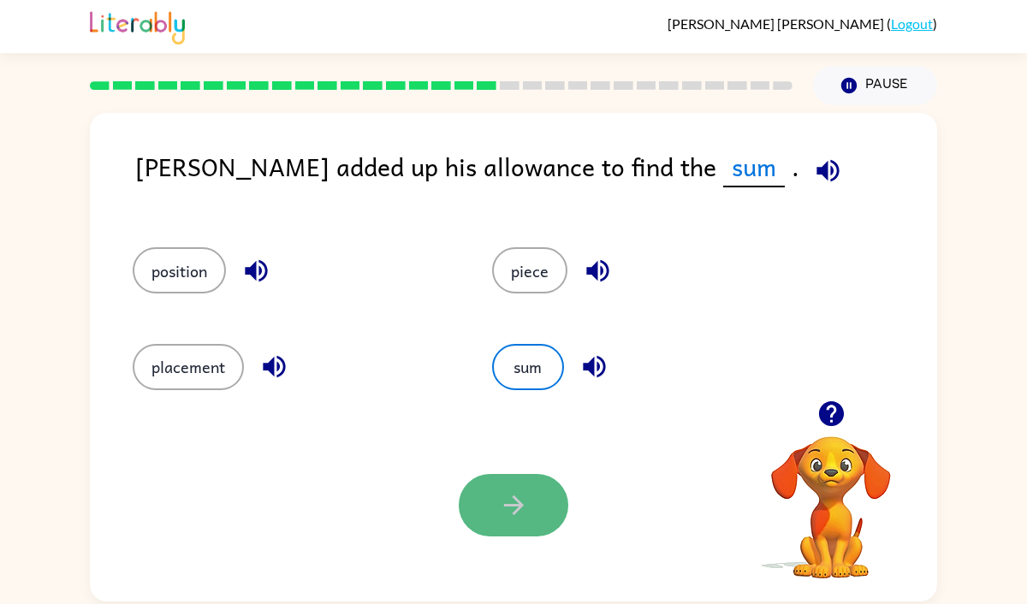
click at [541, 513] on button "button" at bounding box center [514, 505] width 110 height 62
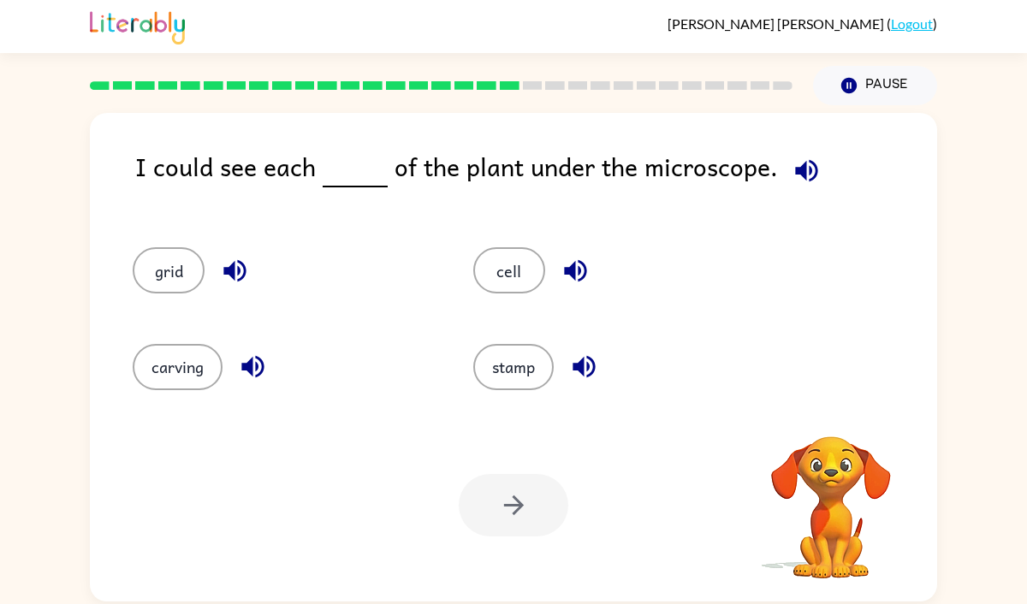
click at [807, 151] on button "button" at bounding box center [807, 171] width 44 height 44
click at [194, 266] on button "grid" at bounding box center [169, 270] width 72 height 46
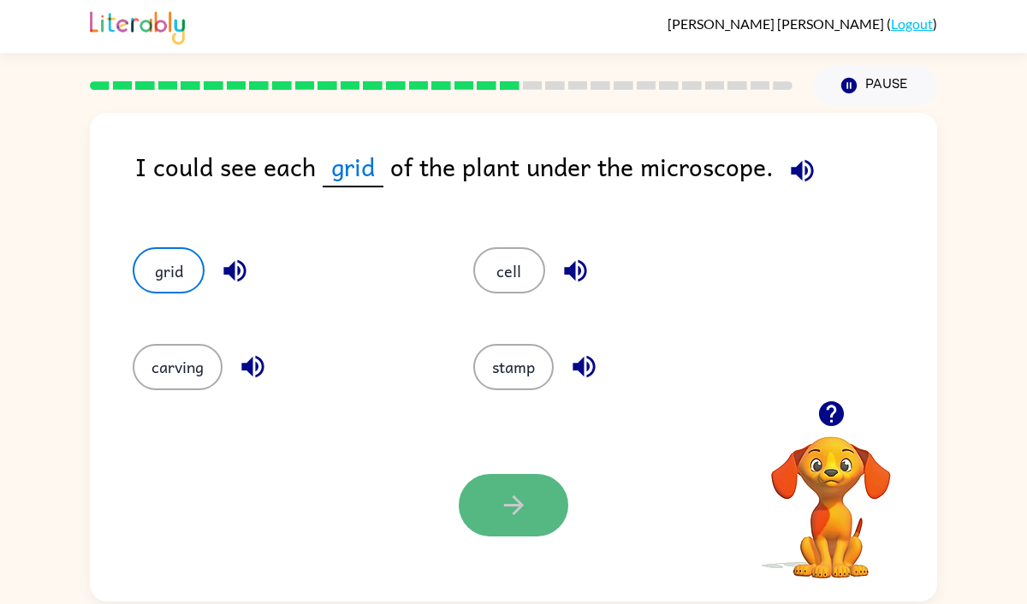
click at [518, 526] on button "button" at bounding box center [514, 505] width 110 height 62
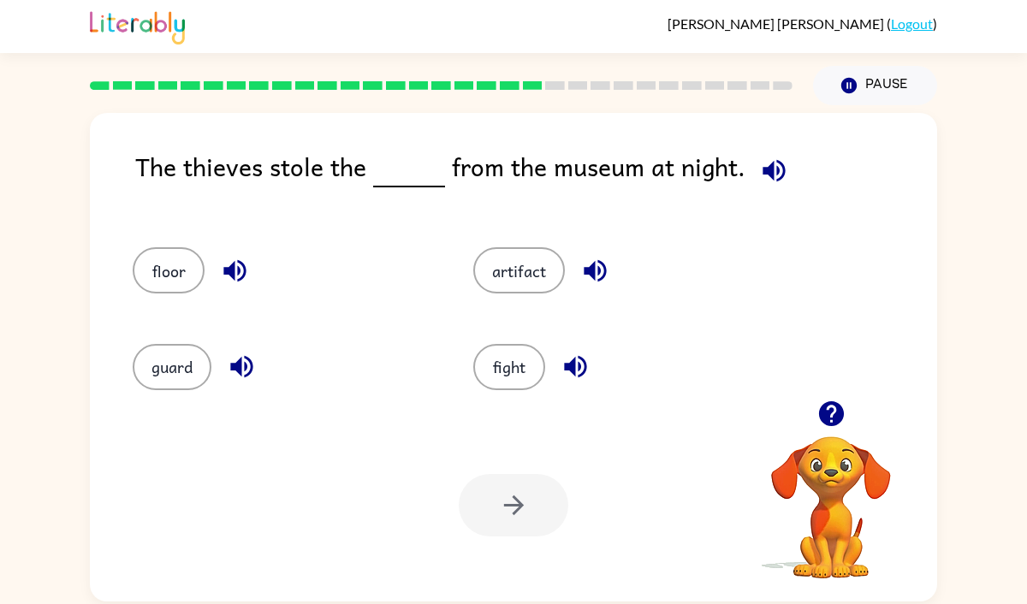
click at [771, 173] on icon "button" at bounding box center [774, 170] width 22 height 22
click at [504, 264] on button "artifact" at bounding box center [519, 270] width 92 height 46
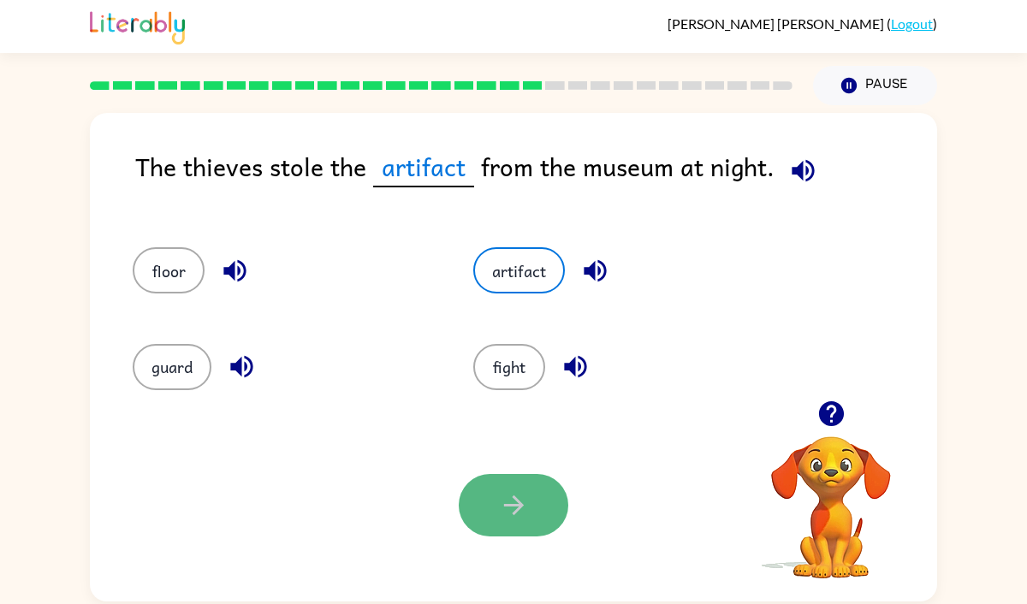
click at [500, 514] on icon "button" at bounding box center [514, 505] width 30 height 30
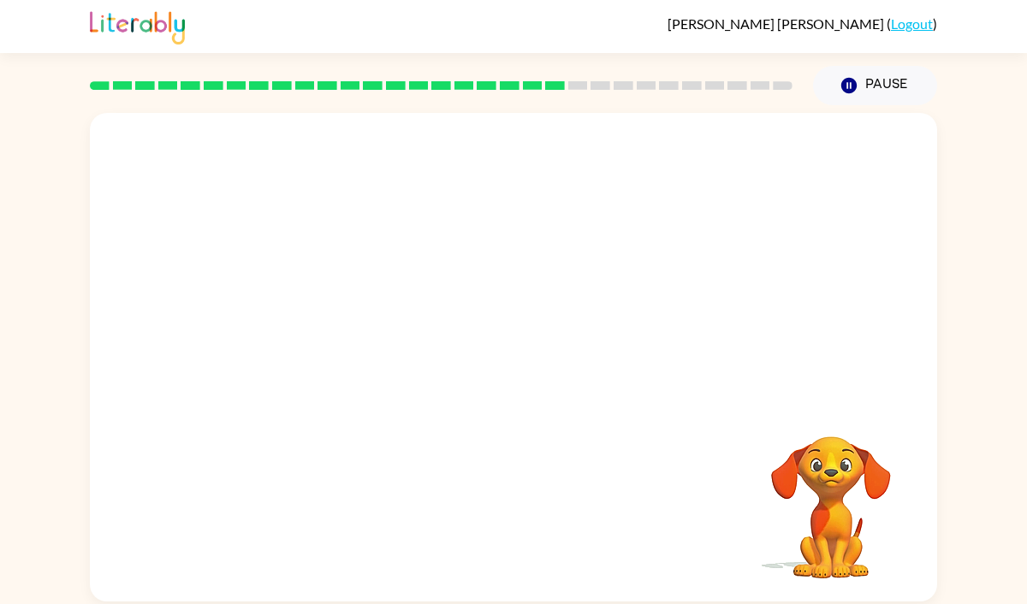
click at [363, 349] on video "Your browser must support playing .mp4 files to use Literably. Please try using…" at bounding box center [513, 257] width 847 height 288
click at [377, 347] on video "Your browser must support playing .mp4 files to use Literably. Please try using…" at bounding box center [513, 257] width 847 height 288
click at [358, 357] on video "Your browser must support playing .mp4 files to use Literably. Please try using…" at bounding box center [513, 257] width 847 height 288
click at [362, 355] on video "Your browser must support playing .mp4 files to use Literably. Please try using…" at bounding box center [513, 257] width 847 height 288
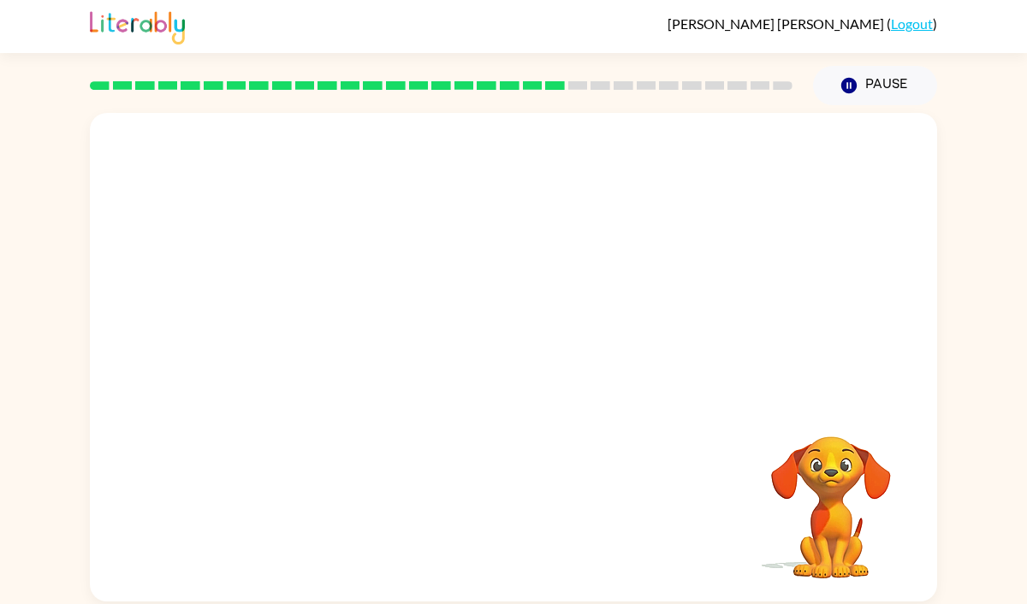
click at [362, 355] on video "Your browser must support playing .mp4 files to use Literably. Please try using…" at bounding box center [513, 257] width 847 height 288
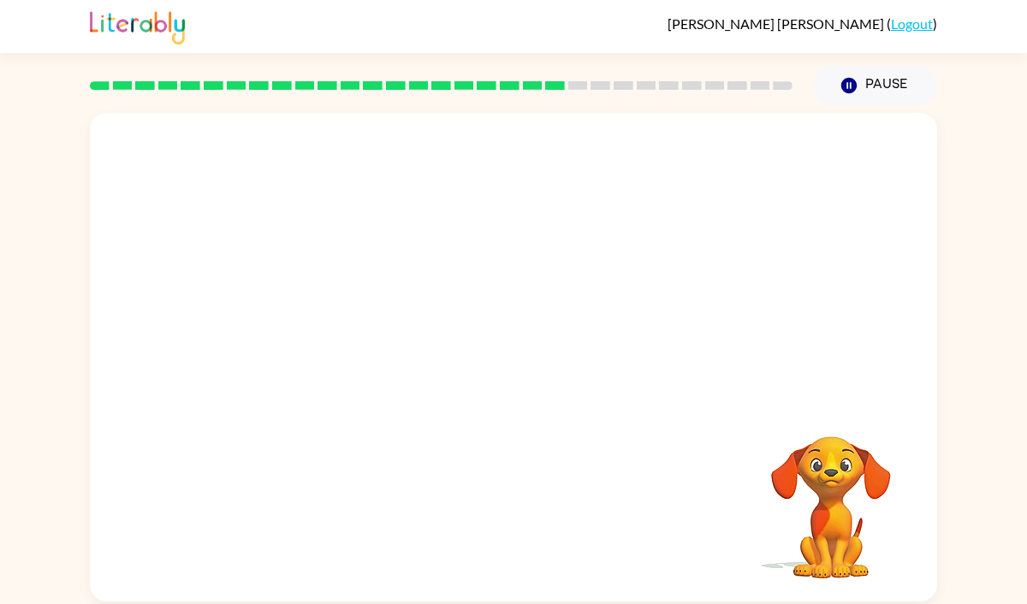
click at [364, 359] on video "Your browser must support playing .mp4 files to use Literably. Please try using…" at bounding box center [513, 257] width 847 height 288
click at [518, 366] on div at bounding box center [514, 366] width 110 height 62
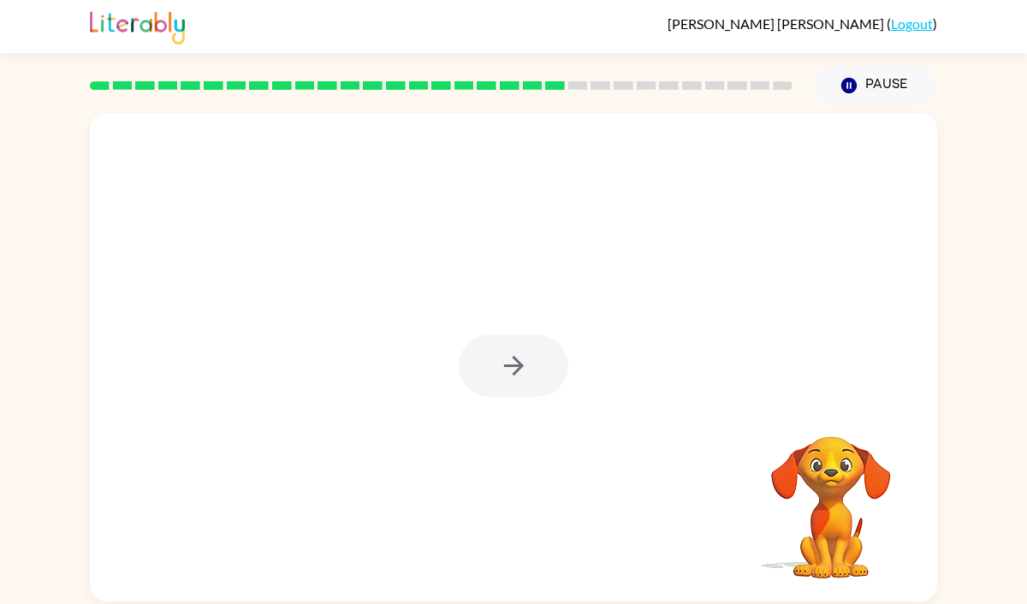
click at [518, 366] on div at bounding box center [514, 366] width 110 height 62
click at [518, 366] on icon "button" at bounding box center [513, 366] width 20 height 20
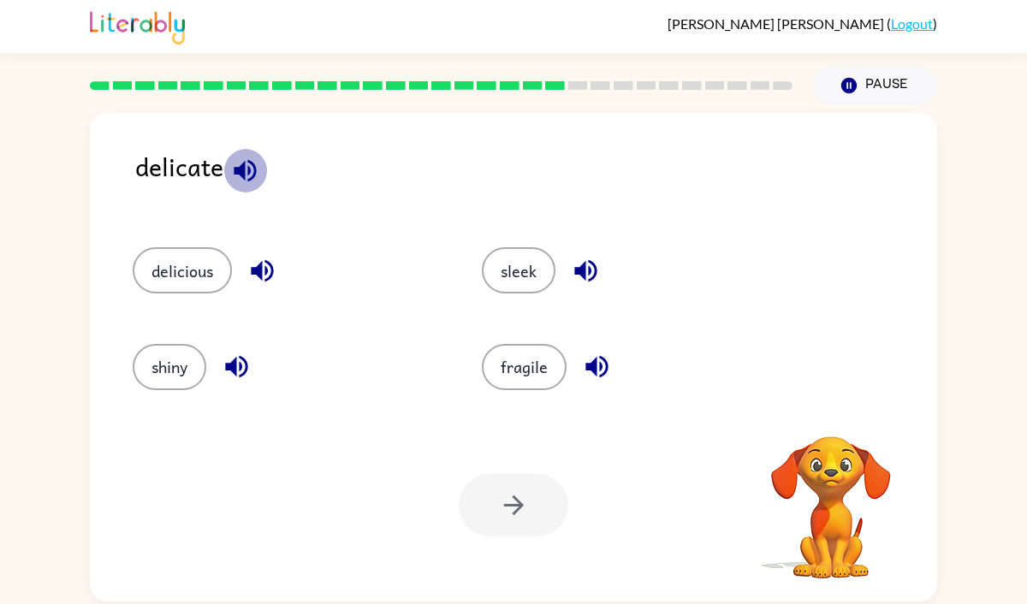
click at [255, 163] on icon "button" at bounding box center [245, 171] width 30 height 30
click at [536, 356] on button "fragile" at bounding box center [524, 367] width 85 height 46
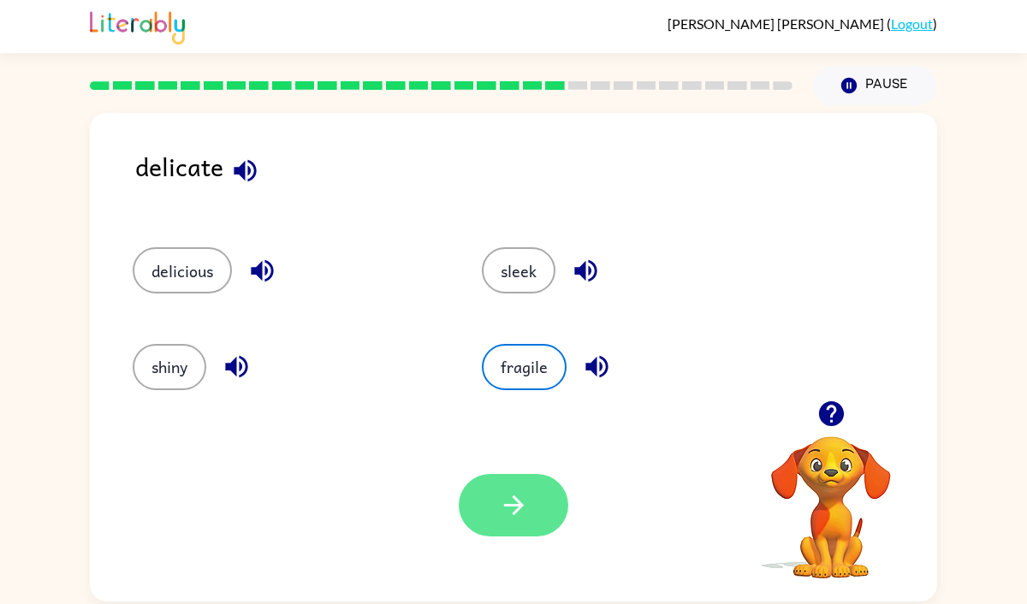
click at [525, 517] on icon "button" at bounding box center [514, 505] width 30 height 30
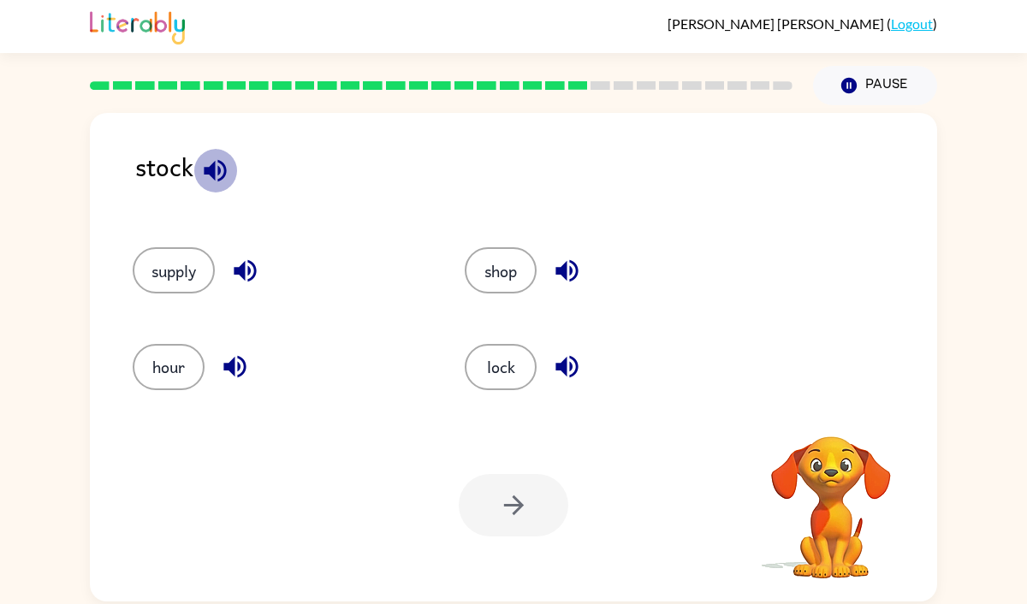
click at [213, 166] on icon "button" at bounding box center [215, 170] width 22 height 22
click at [250, 273] on icon "button" at bounding box center [245, 271] width 22 height 22
click at [229, 359] on icon "button" at bounding box center [235, 367] width 30 height 30
click at [145, 280] on button "supply" at bounding box center [174, 270] width 82 height 46
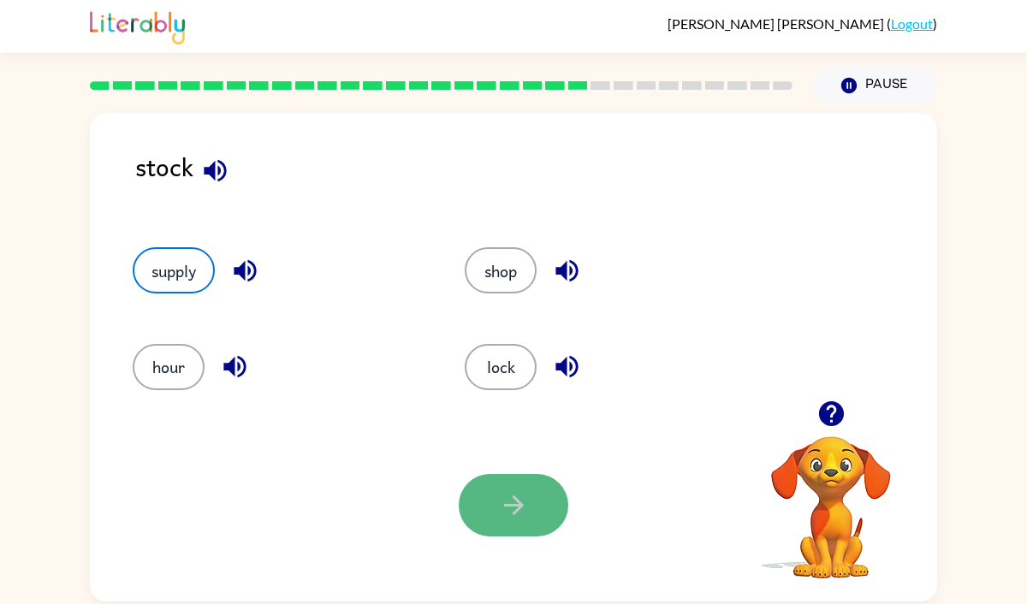
click at [557, 495] on button "button" at bounding box center [514, 505] width 110 height 62
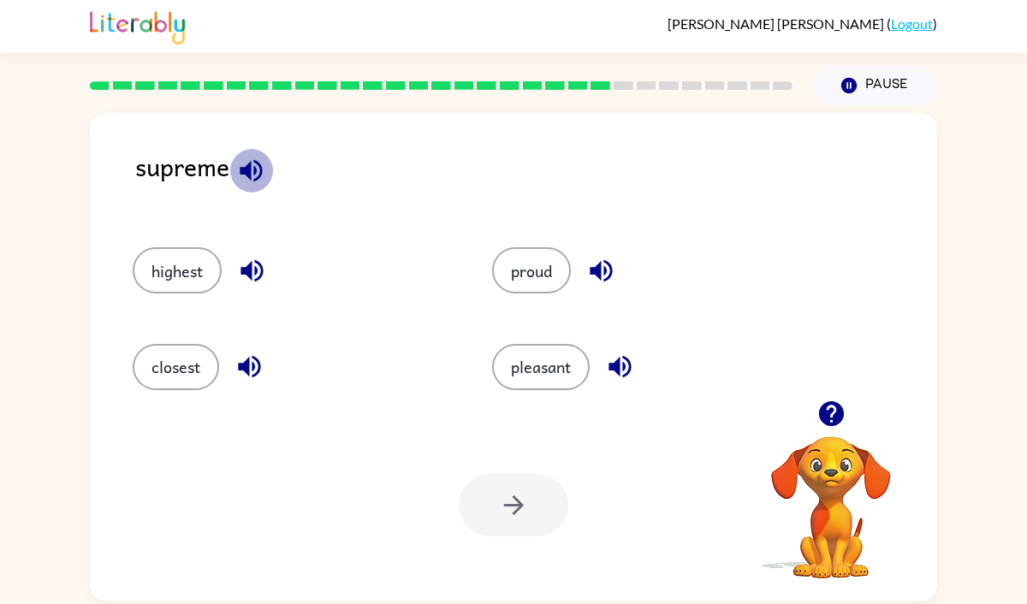
click at [258, 166] on icon "button" at bounding box center [251, 171] width 30 height 30
click at [205, 272] on button "highest" at bounding box center [177, 270] width 89 height 46
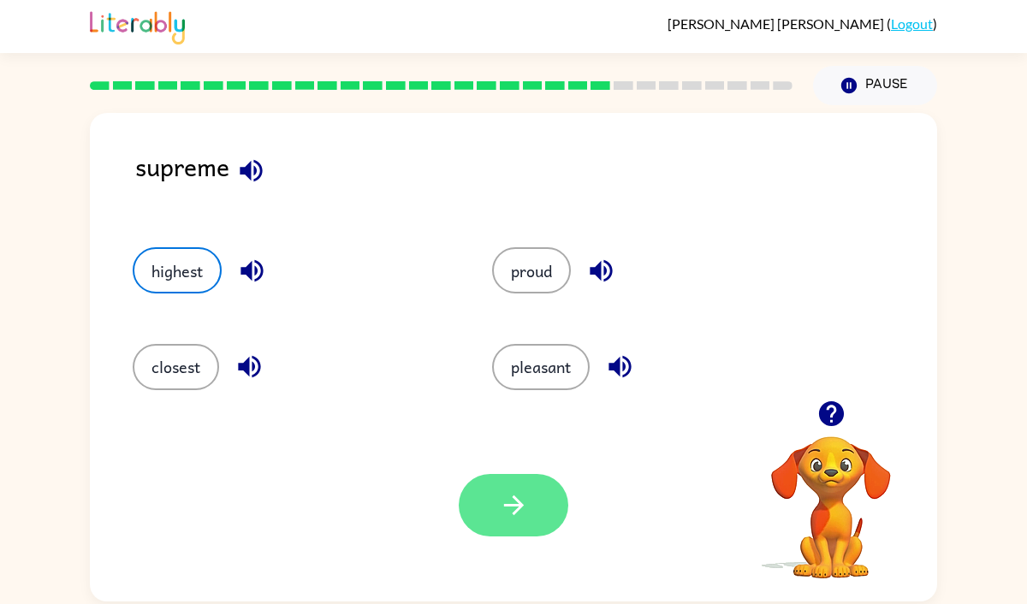
click at [530, 514] on button "button" at bounding box center [514, 505] width 110 height 62
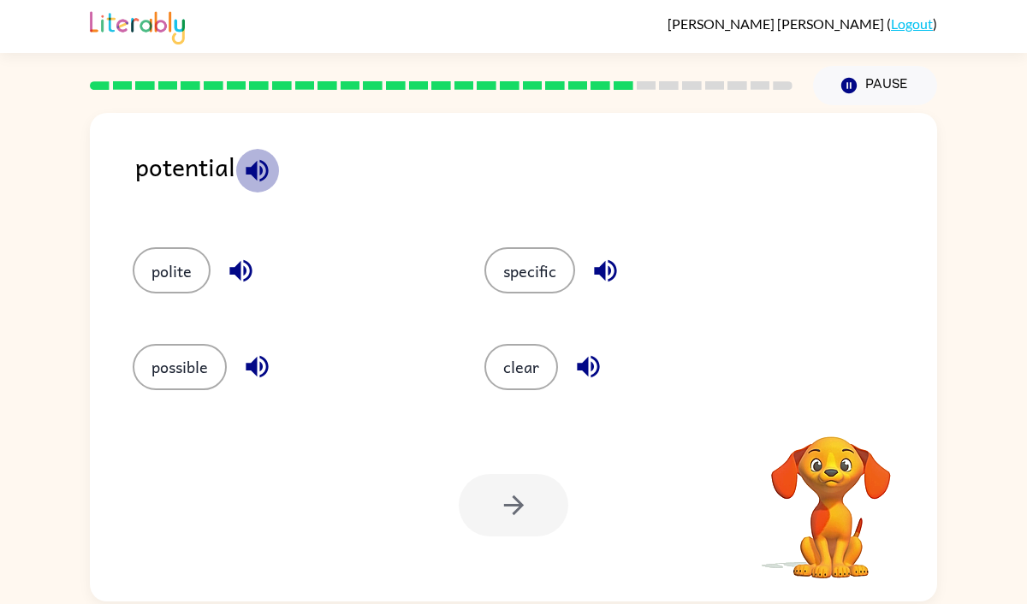
click at [258, 167] on icon "button" at bounding box center [257, 171] width 30 height 30
click at [186, 354] on button "possible" at bounding box center [180, 367] width 94 height 46
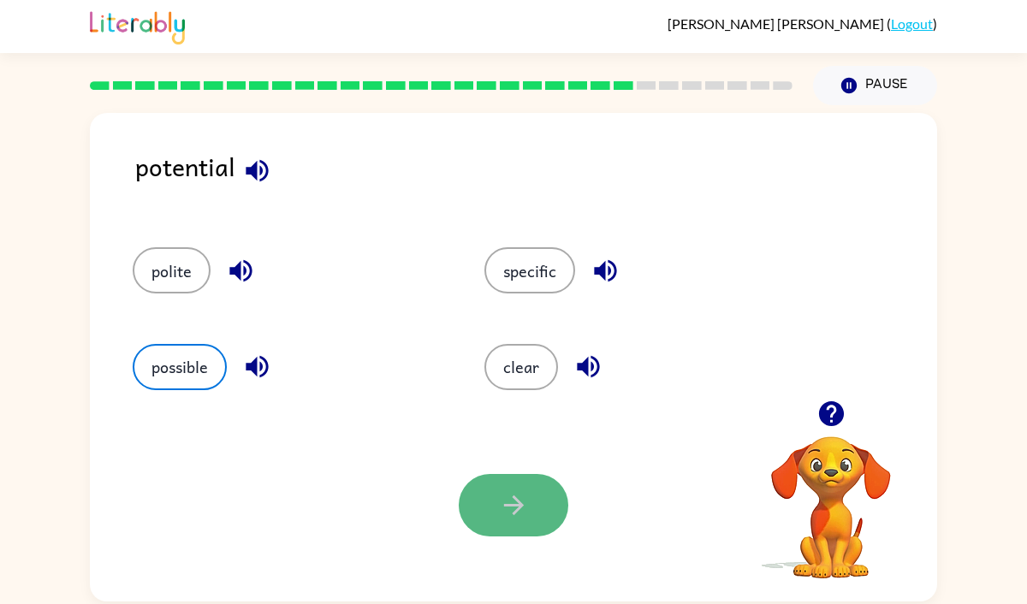
click at [542, 524] on button "button" at bounding box center [514, 505] width 110 height 62
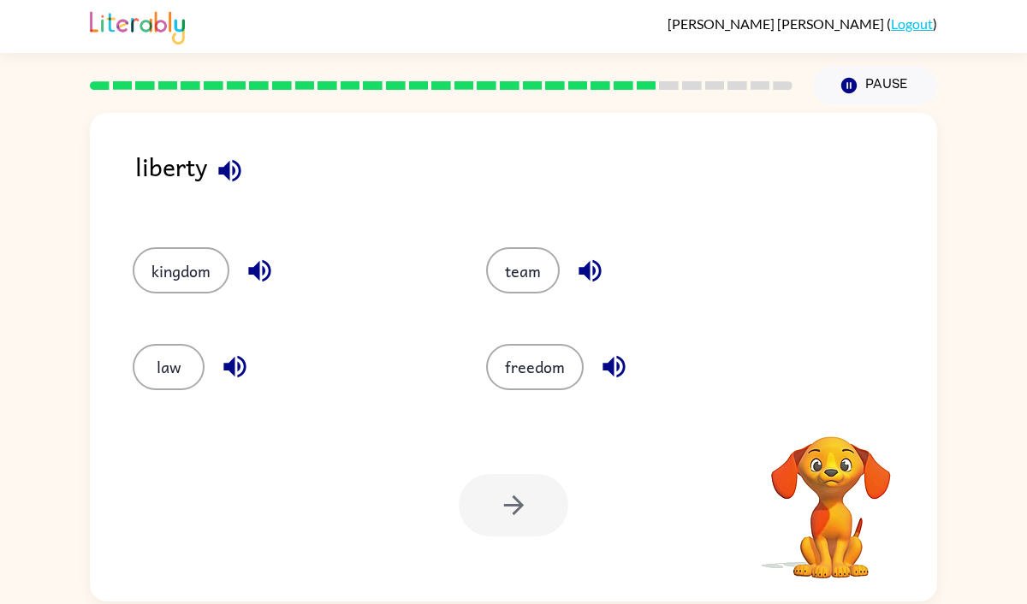
click at [228, 166] on icon "button" at bounding box center [229, 170] width 22 height 22
click at [176, 371] on button "law" at bounding box center [169, 367] width 72 height 46
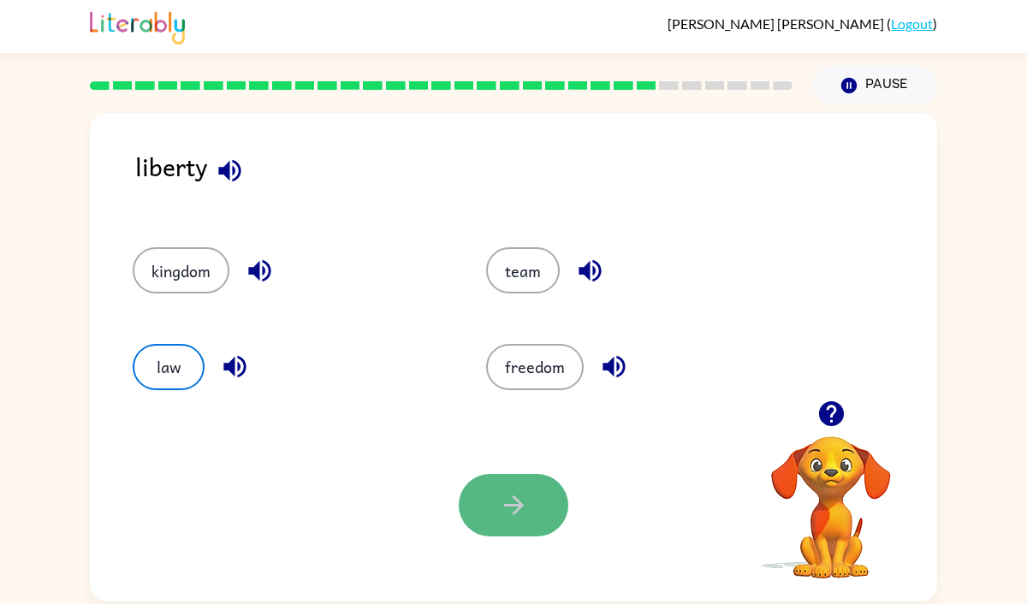
click at [515, 498] on icon "button" at bounding box center [513, 506] width 20 height 20
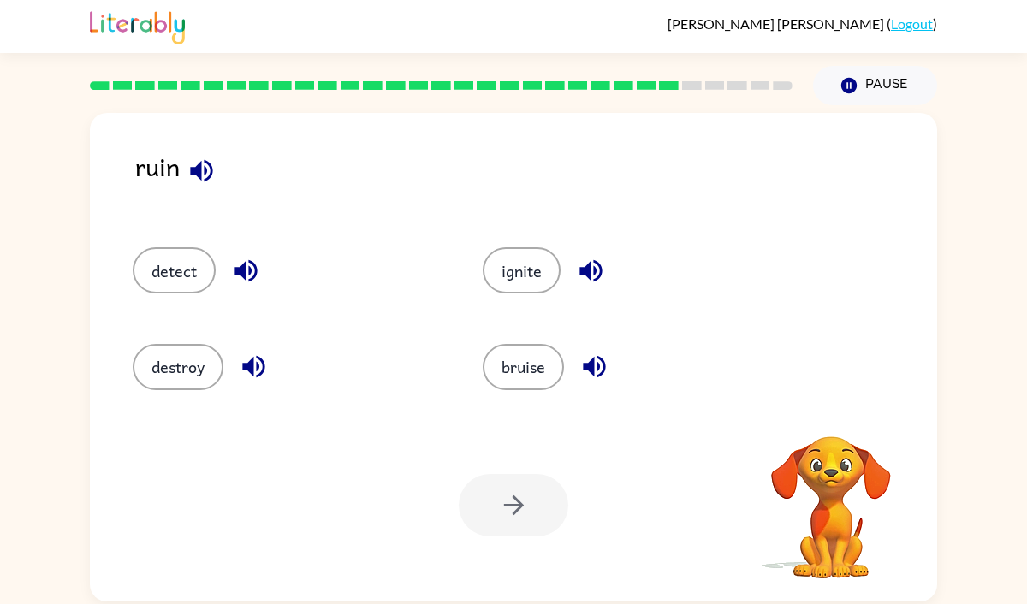
click at [198, 162] on icon "button" at bounding box center [202, 171] width 30 height 30
click at [230, 264] on button "button" at bounding box center [246, 271] width 44 height 44
click at [200, 366] on button "destroy" at bounding box center [178, 367] width 91 height 46
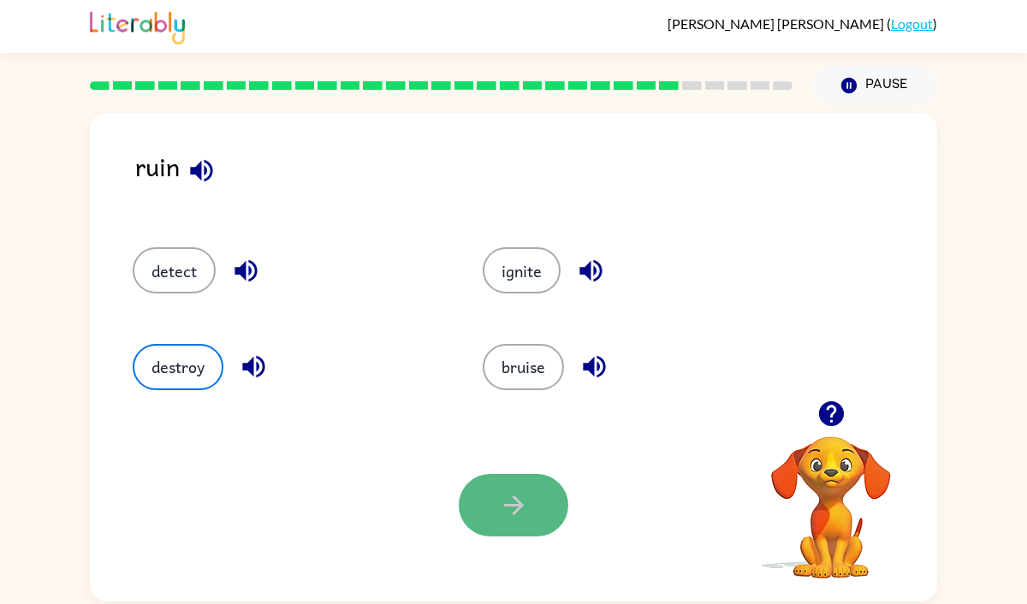
click at [508, 509] on icon "button" at bounding box center [514, 505] width 30 height 30
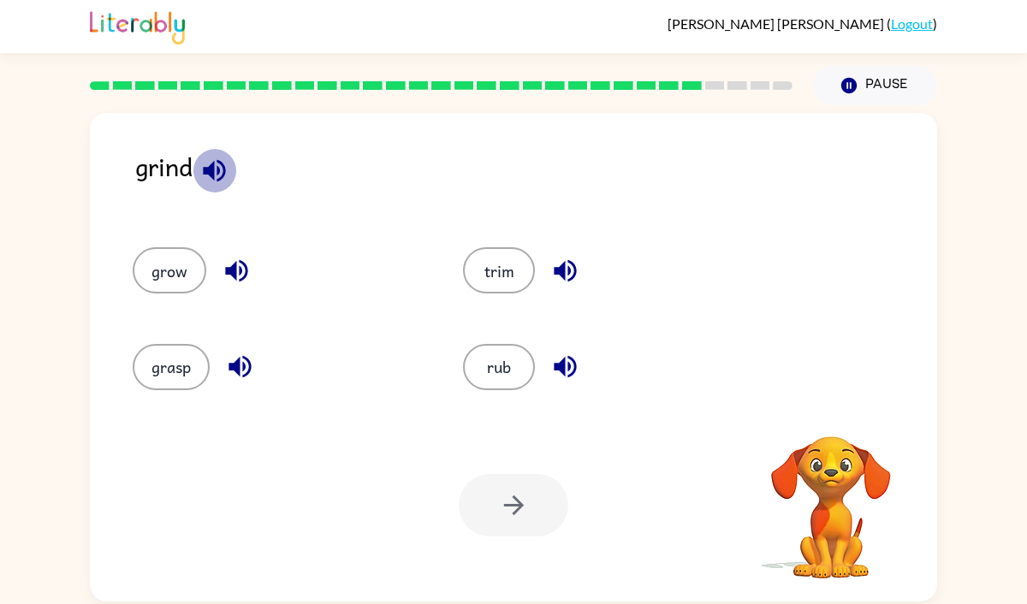
click at [214, 175] on icon "button" at bounding box center [214, 170] width 22 height 22
click at [572, 282] on icon "button" at bounding box center [565, 271] width 30 height 30
click at [497, 275] on button "trim" at bounding box center [499, 270] width 72 height 46
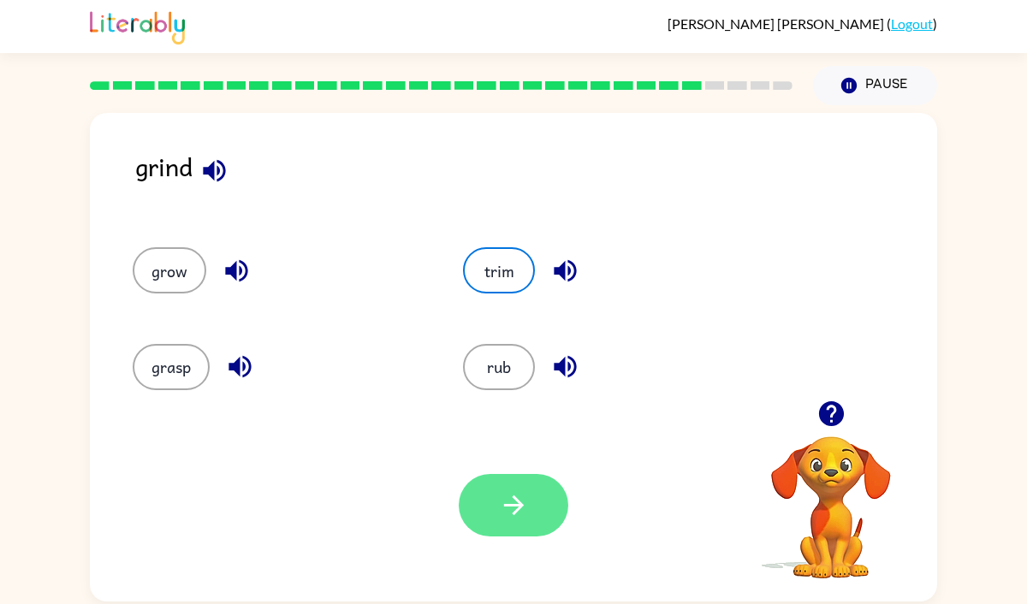
click at [508, 505] on icon "button" at bounding box center [513, 506] width 20 height 20
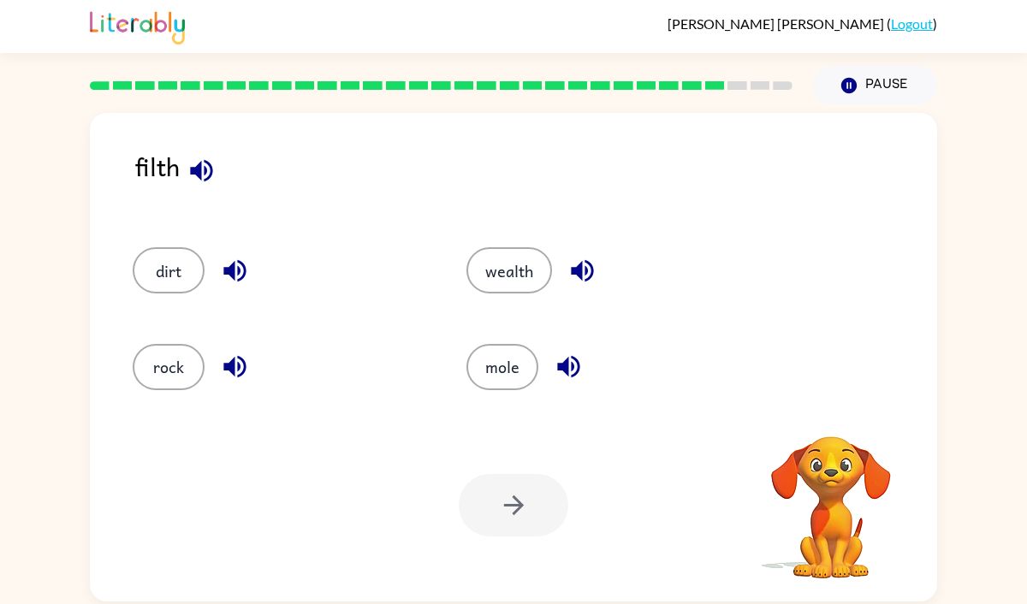
click at [193, 164] on icon "button" at bounding box center [202, 171] width 30 height 30
click at [140, 266] on button "dirt" at bounding box center [169, 270] width 72 height 46
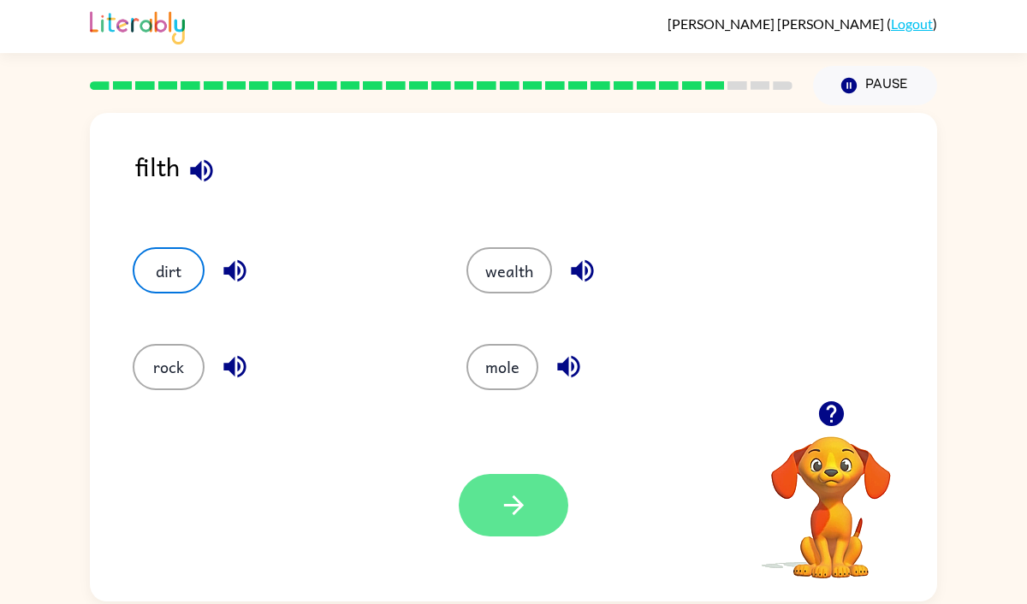
click at [512, 484] on button "button" at bounding box center [514, 505] width 110 height 62
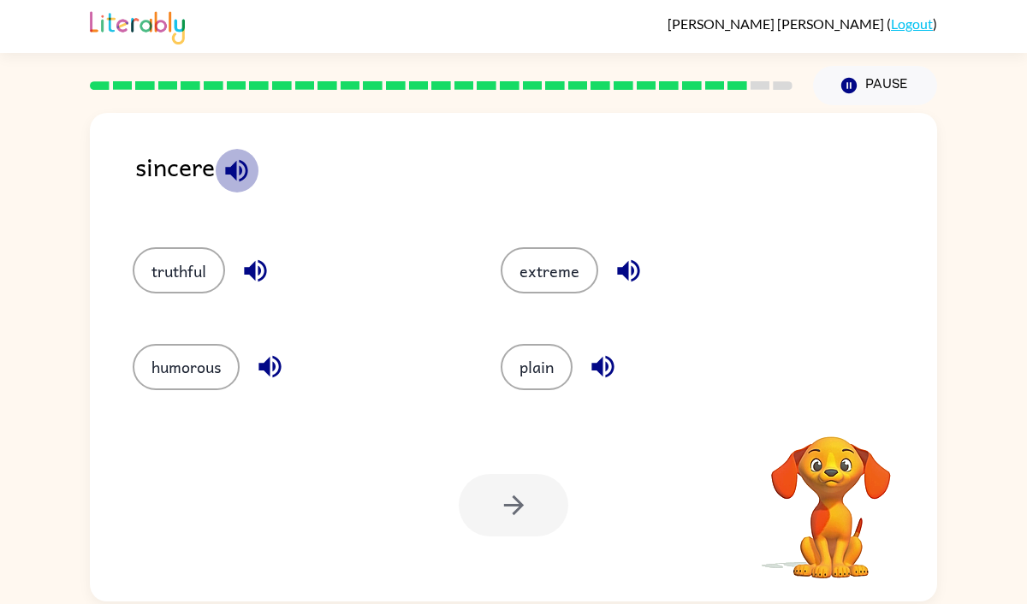
click at [236, 153] on button "button" at bounding box center [237, 171] width 44 height 44
click at [576, 276] on button "extreme" at bounding box center [550, 270] width 98 height 46
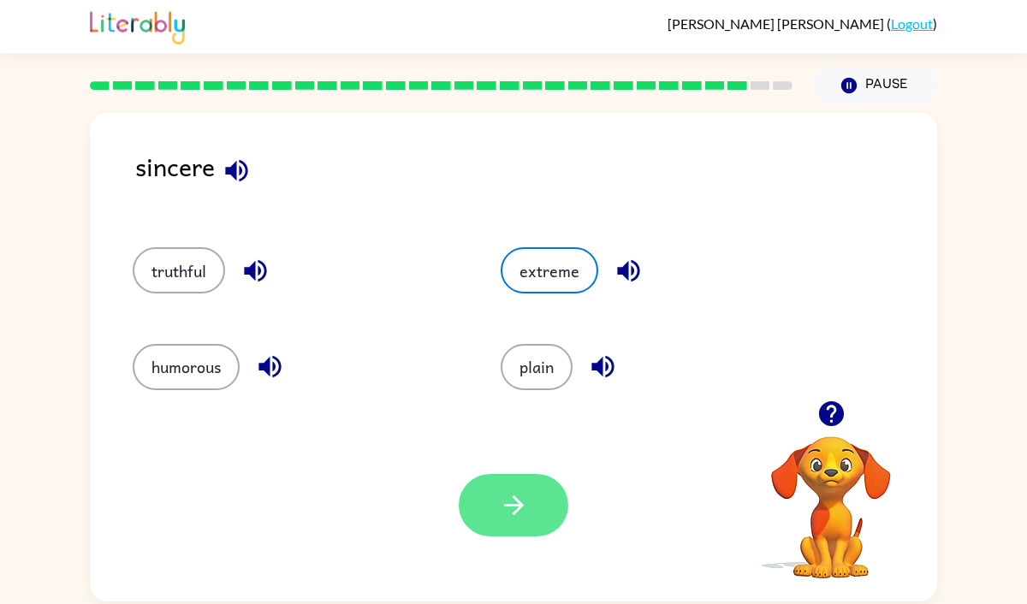
click at [526, 517] on icon "button" at bounding box center [514, 505] width 30 height 30
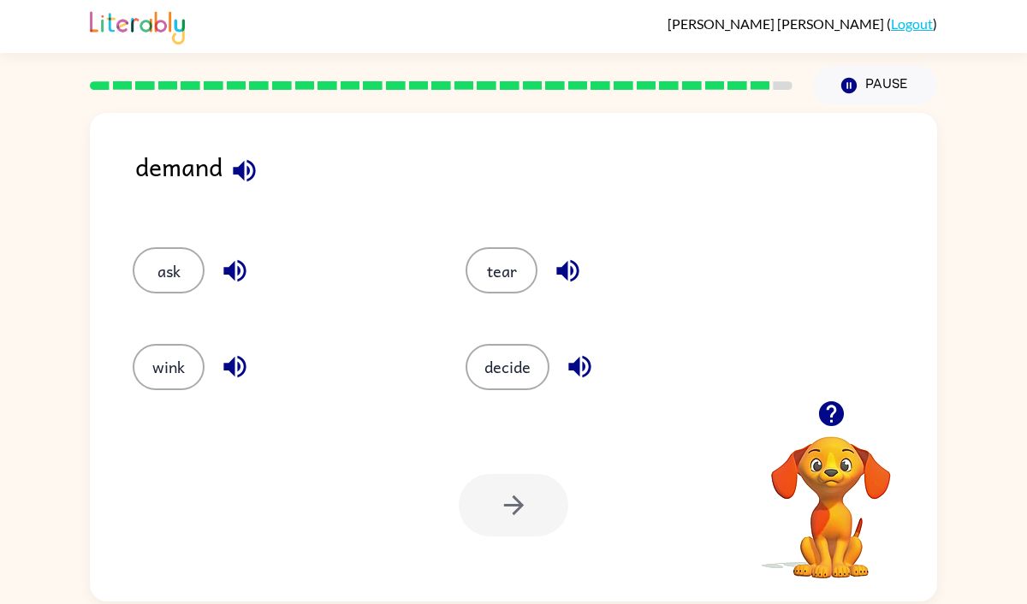
click at [249, 169] on icon "button" at bounding box center [244, 170] width 22 height 22
click at [502, 374] on button "decide" at bounding box center [508, 367] width 84 height 46
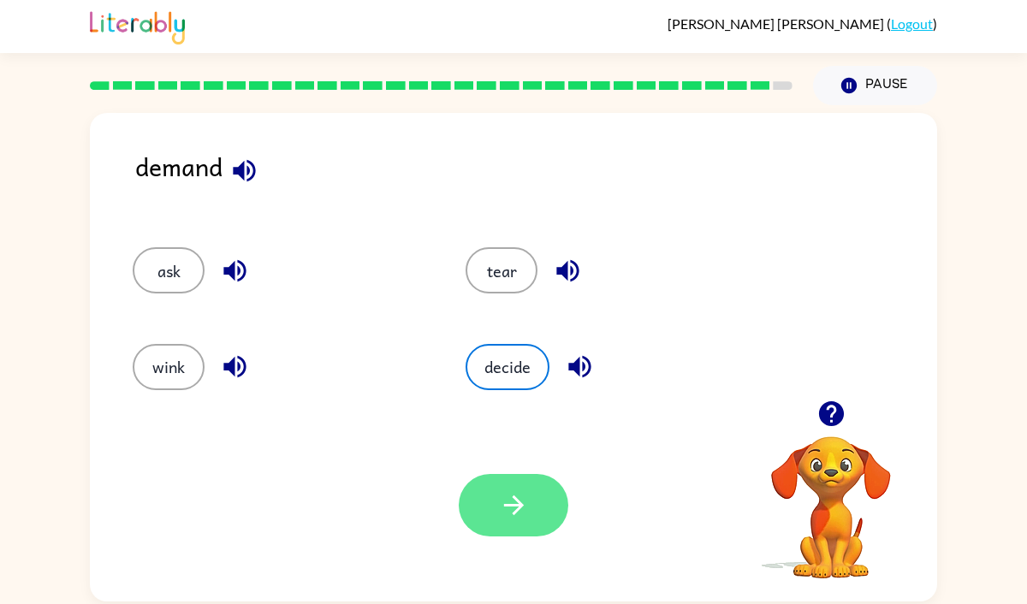
drag, startPoint x: 502, startPoint y: 374, endPoint x: 517, endPoint y: 492, distance: 119.0
click at [517, 492] on div "demand ask tear wink decide Your browser must support playing .mp4 files to use…" at bounding box center [513, 357] width 847 height 489
click at [524, 474] on button "button" at bounding box center [514, 505] width 110 height 62
